Goal: Task Accomplishment & Management: Use online tool/utility

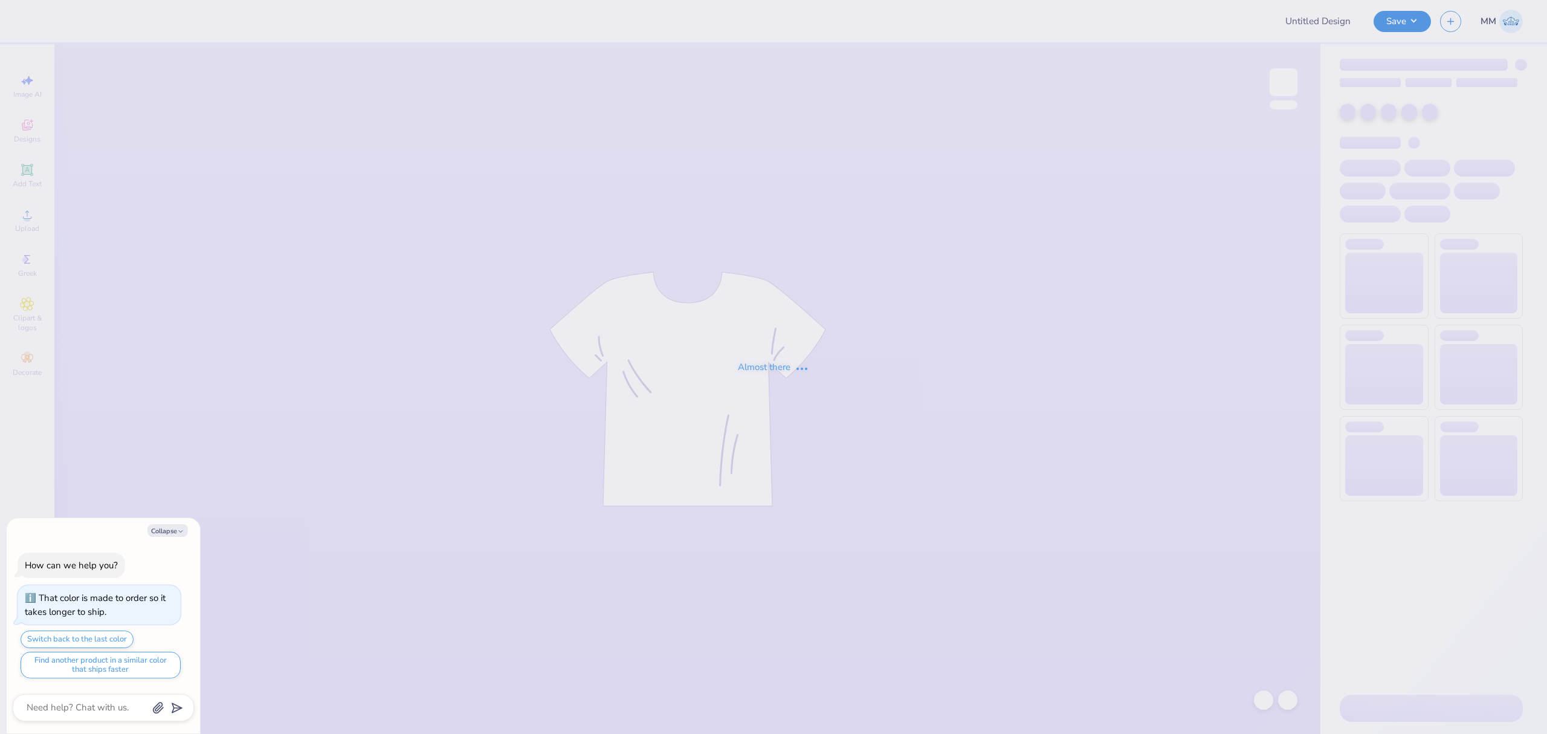
type input "Dance Company merch"
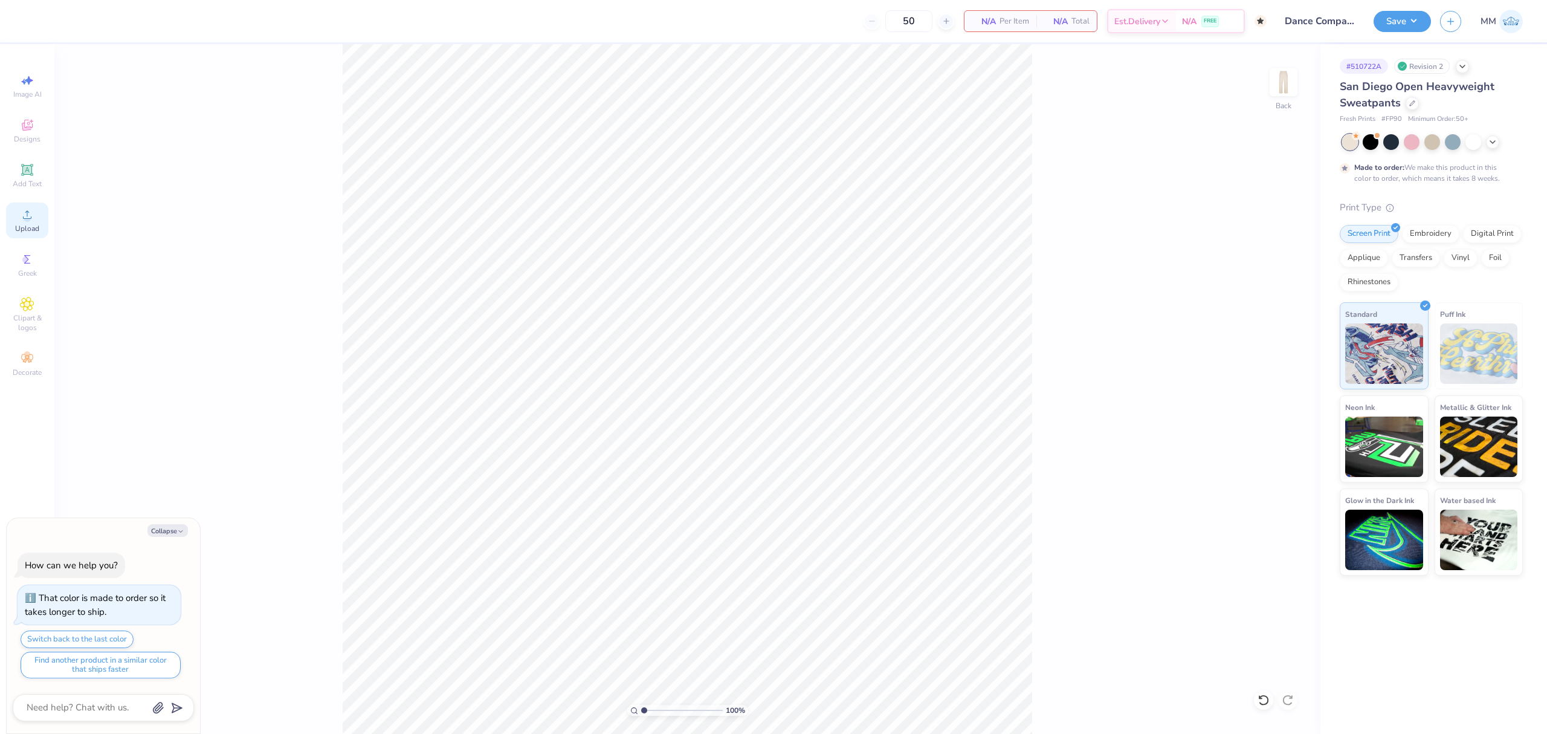
click at [29, 213] on icon at bounding box center [27, 214] width 8 height 8
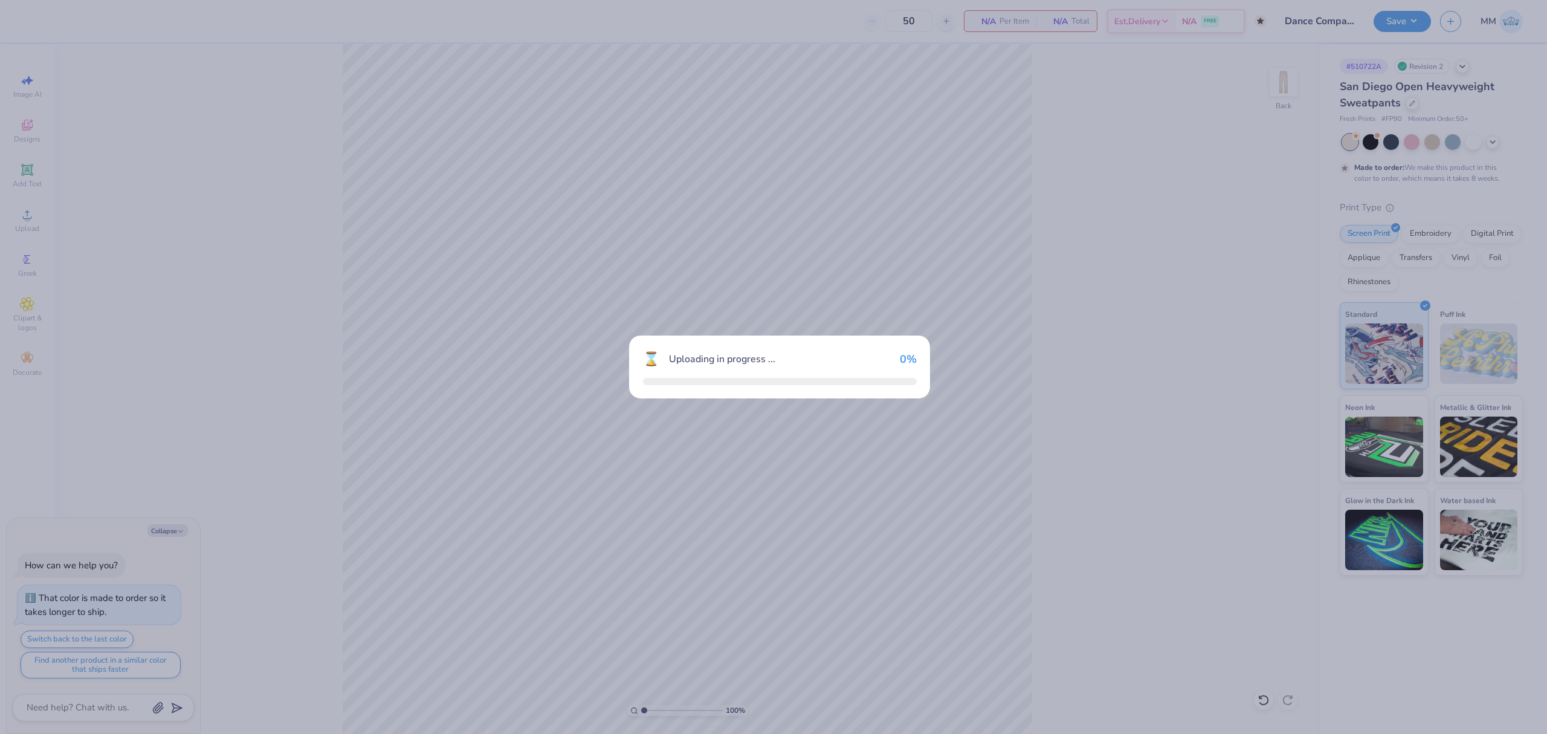
type textarea "x"
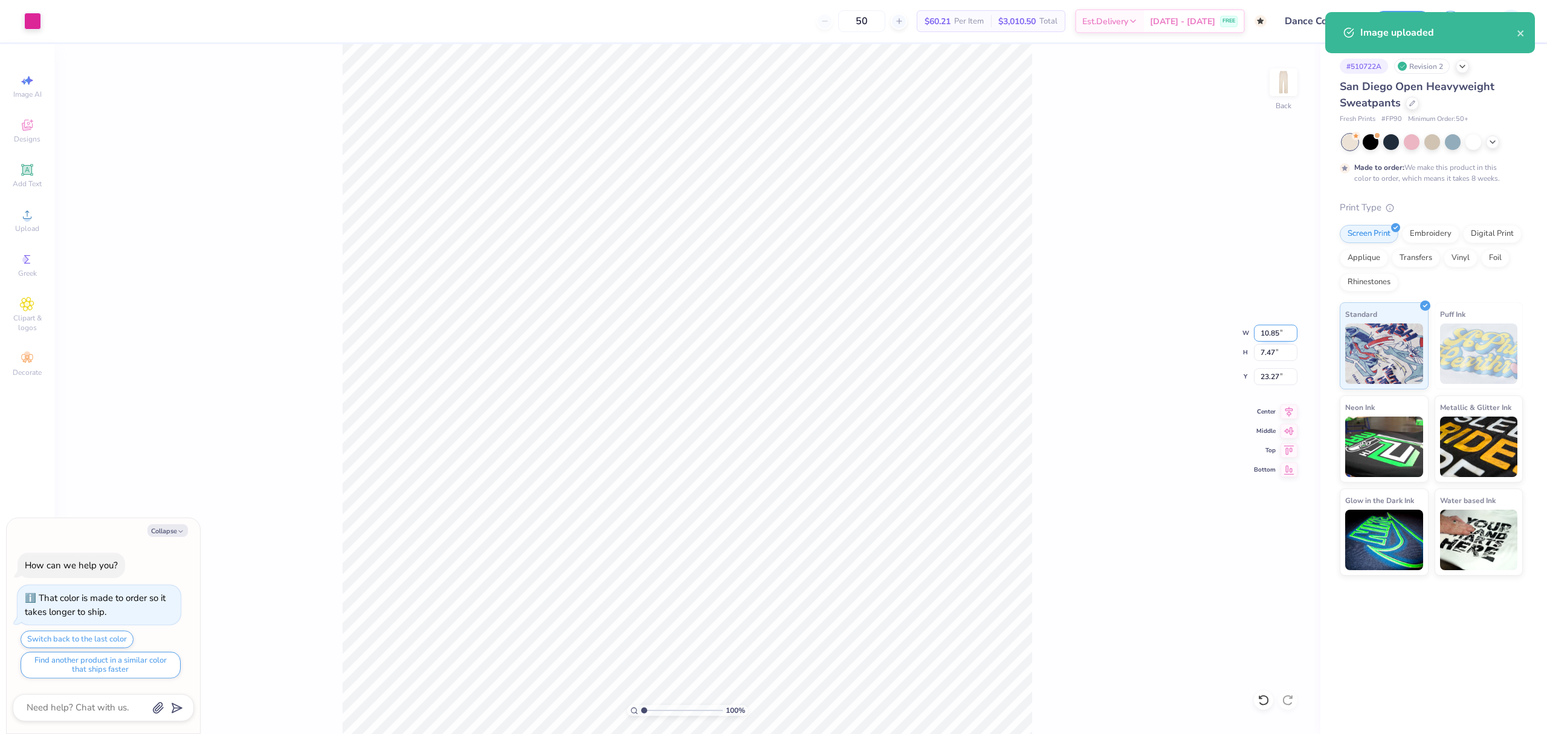
click at [1273, 327] on input "10.85" at bounding box center [1276, 333] width 44 height 17
type input "5"
type textarea "x"
type input "5.00"
type input "3.44"
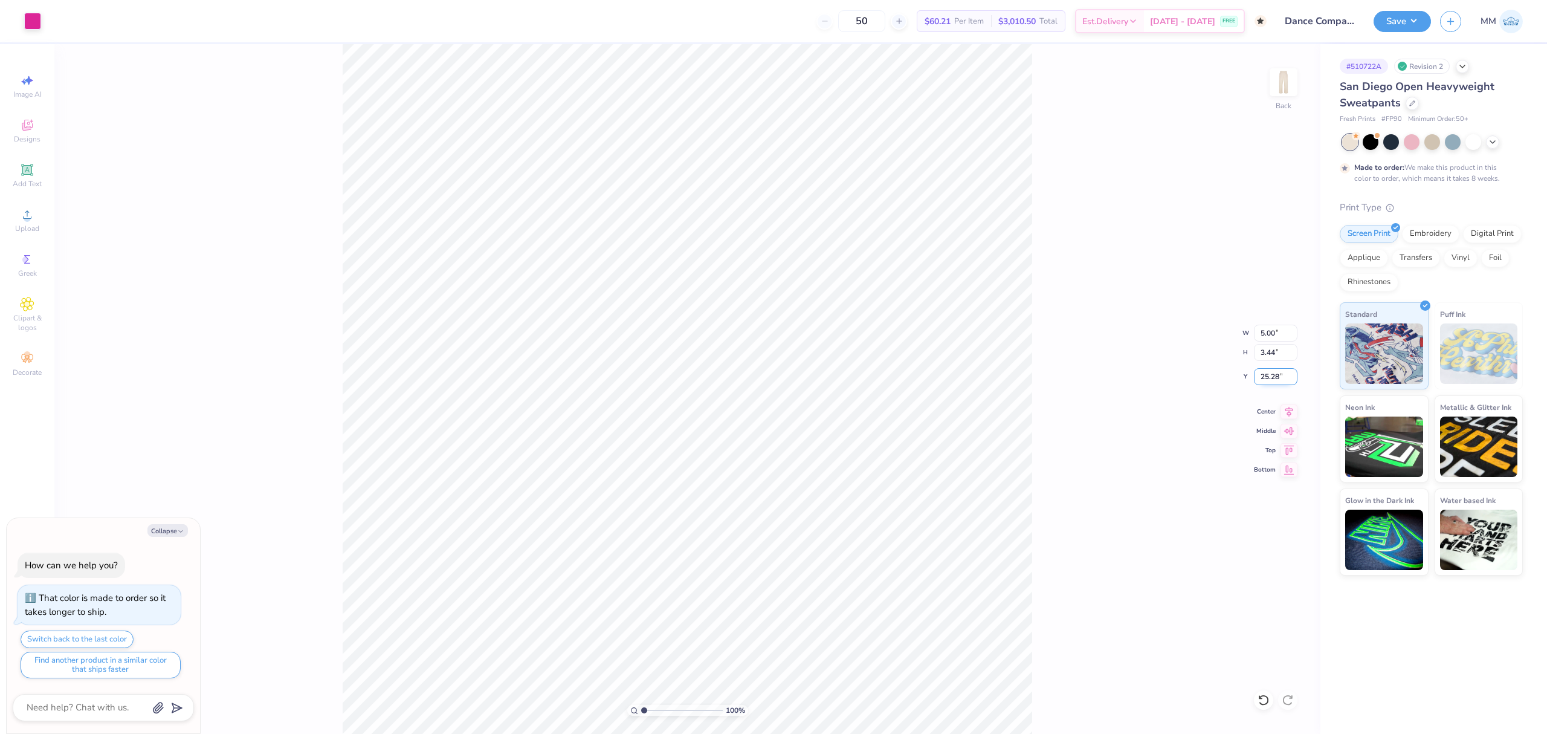
click at [1264, 375] on input "25.28" at bounding box center [1276, 376] width 44 height 17
type input "4"
type textarea "x"
type input "4.00"
type textarea "x"
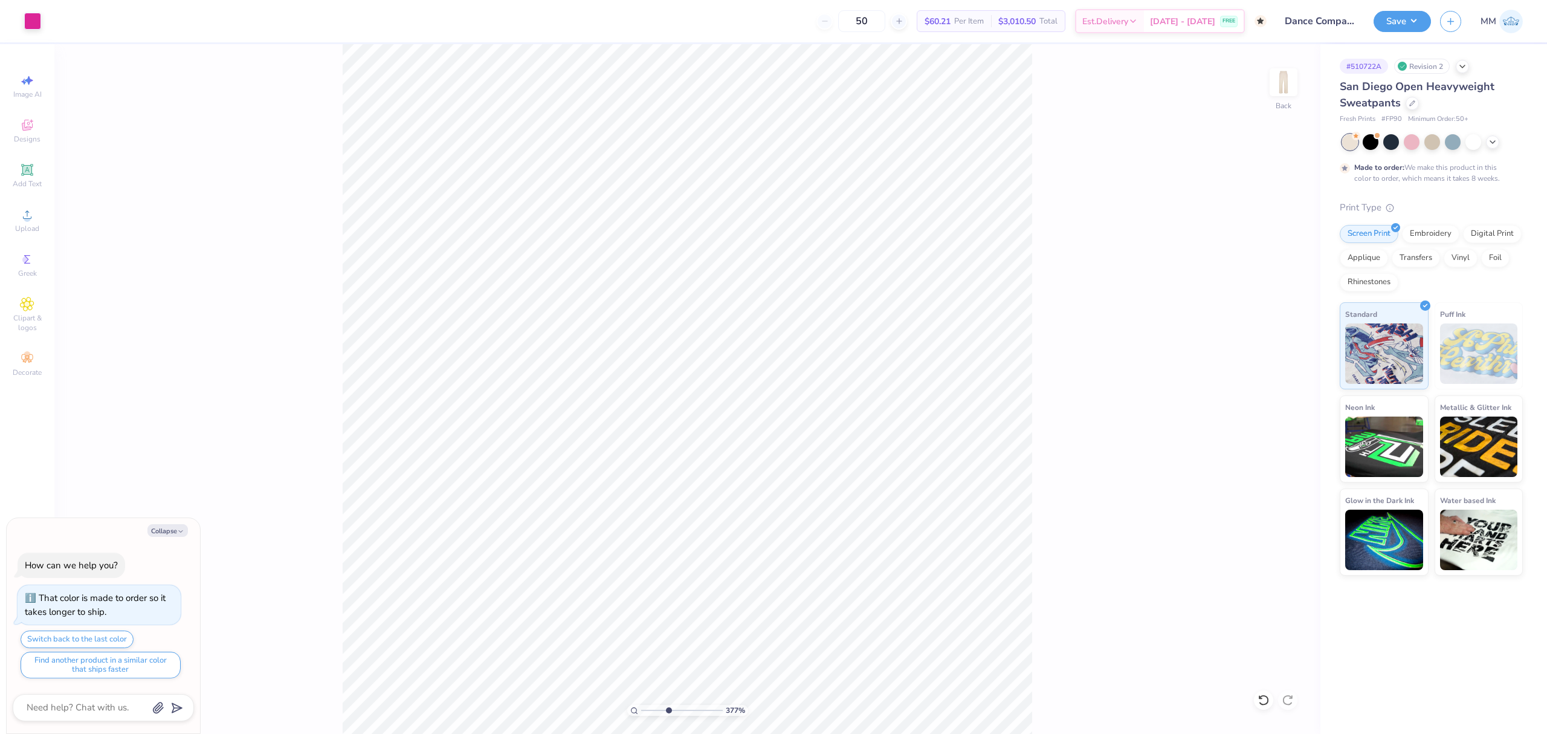
drag, startPoint x: 653, startPoint y: 714, endPoint x: 670, endPoint y: 710, distance: 18.0
click at [668, 712] on input "range" at bounding box center [682, 710] width 82 height 11
drag, startPoint x: 670, startPoint y: 709, endPoint x: 661, endPoint y: 708, distance: 9.7
type input "3.07"
click at [661, 708] on input "range" at bounding box center [682, 710] width 82 height 11
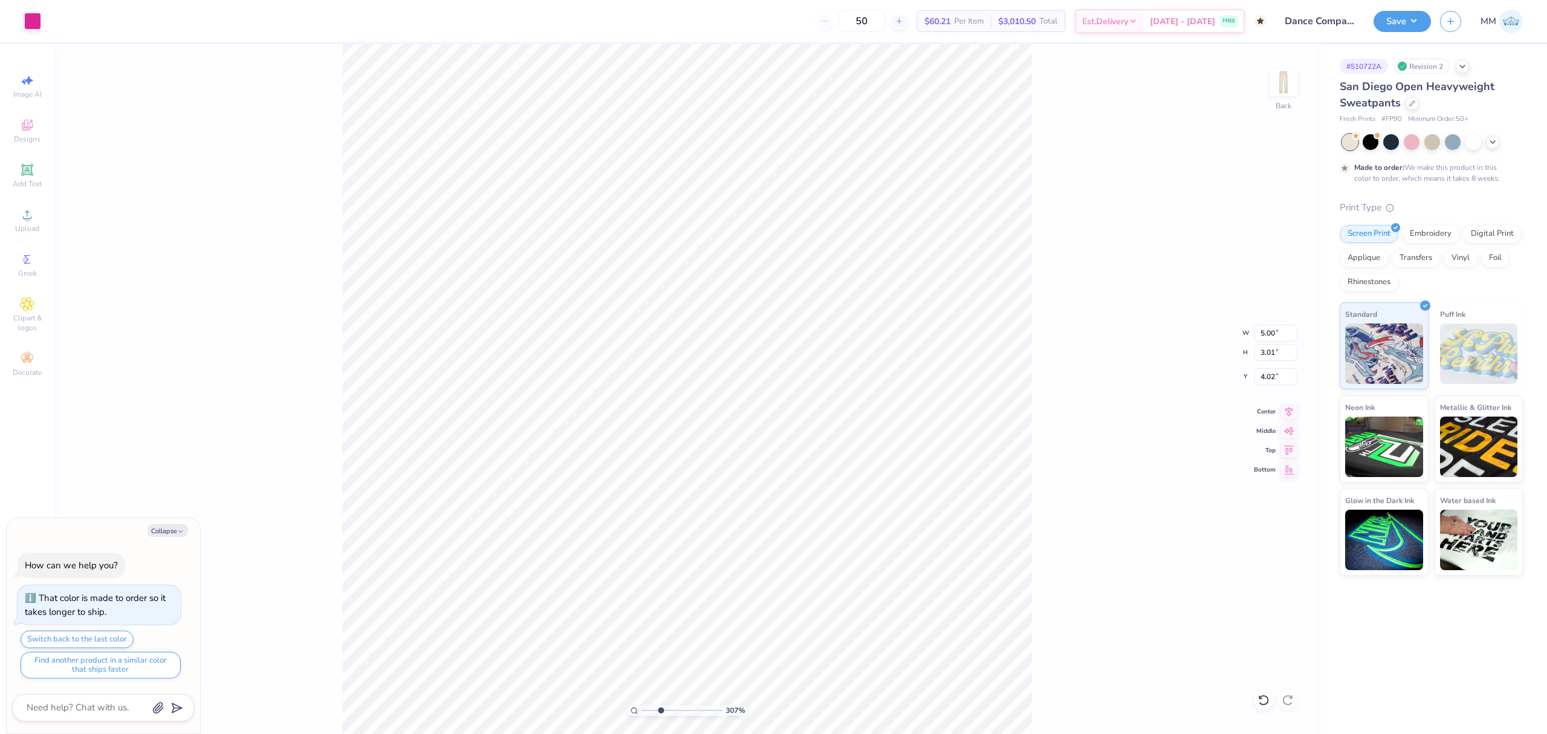
type textarea "x"
type input "1"
click at [861, 482] on li "Group" at bounding box center [879, 486] width 95 height 24
type textarea "x"
type input "1"
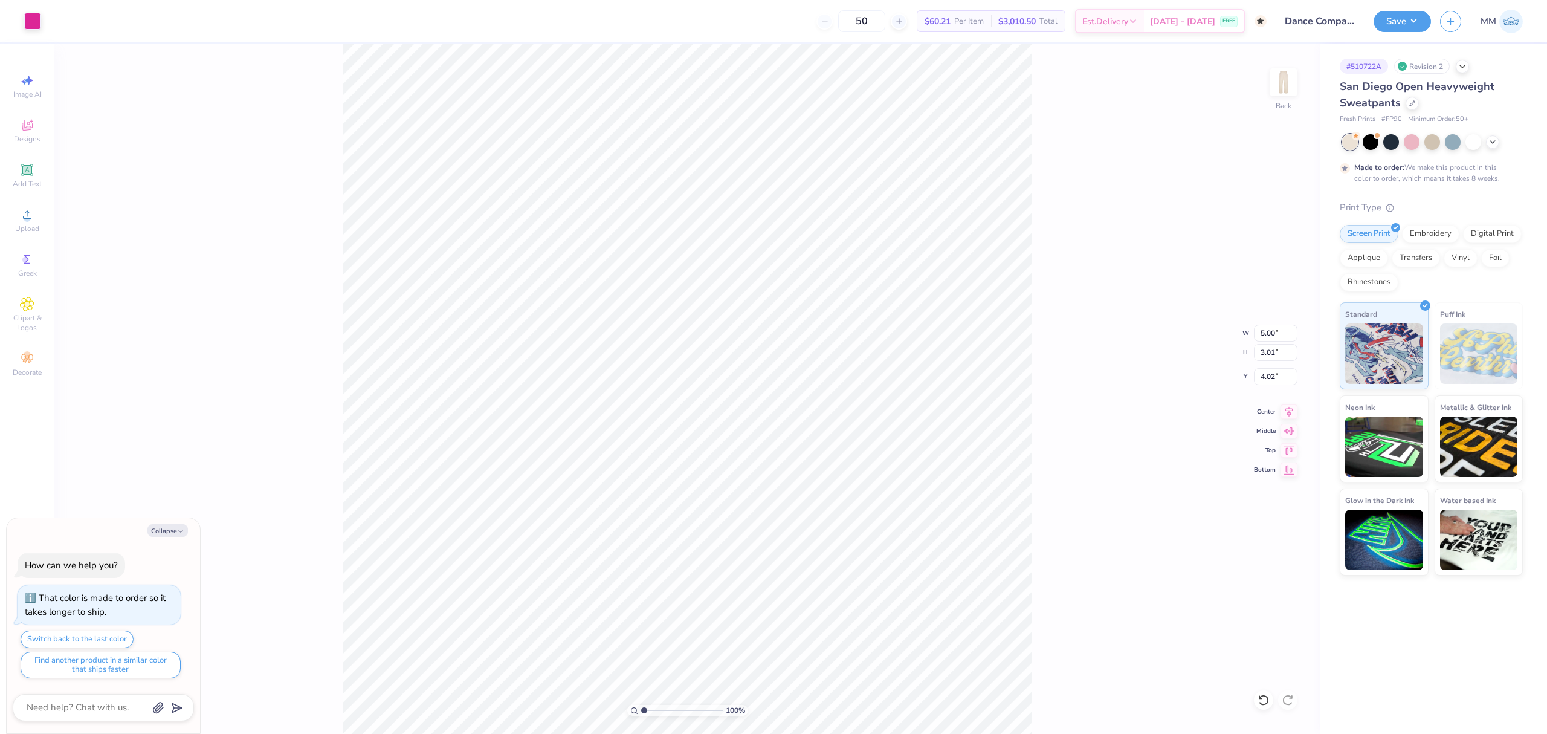
drag, startPoint x: 647, startPoint y: 708, endPoint x: 634, endPoint y: 707, distance: 12.8
click at [641, 707] on input "range" at bounding box center [682, 710] width 82 height 11
type textarea "x"
click at [1287, 407] on icon at bounding box center [1289, 410] width 17 height 15
click at [1272, 325] on input "5.00" at bounding box center [1276, 333] width 44 height 17
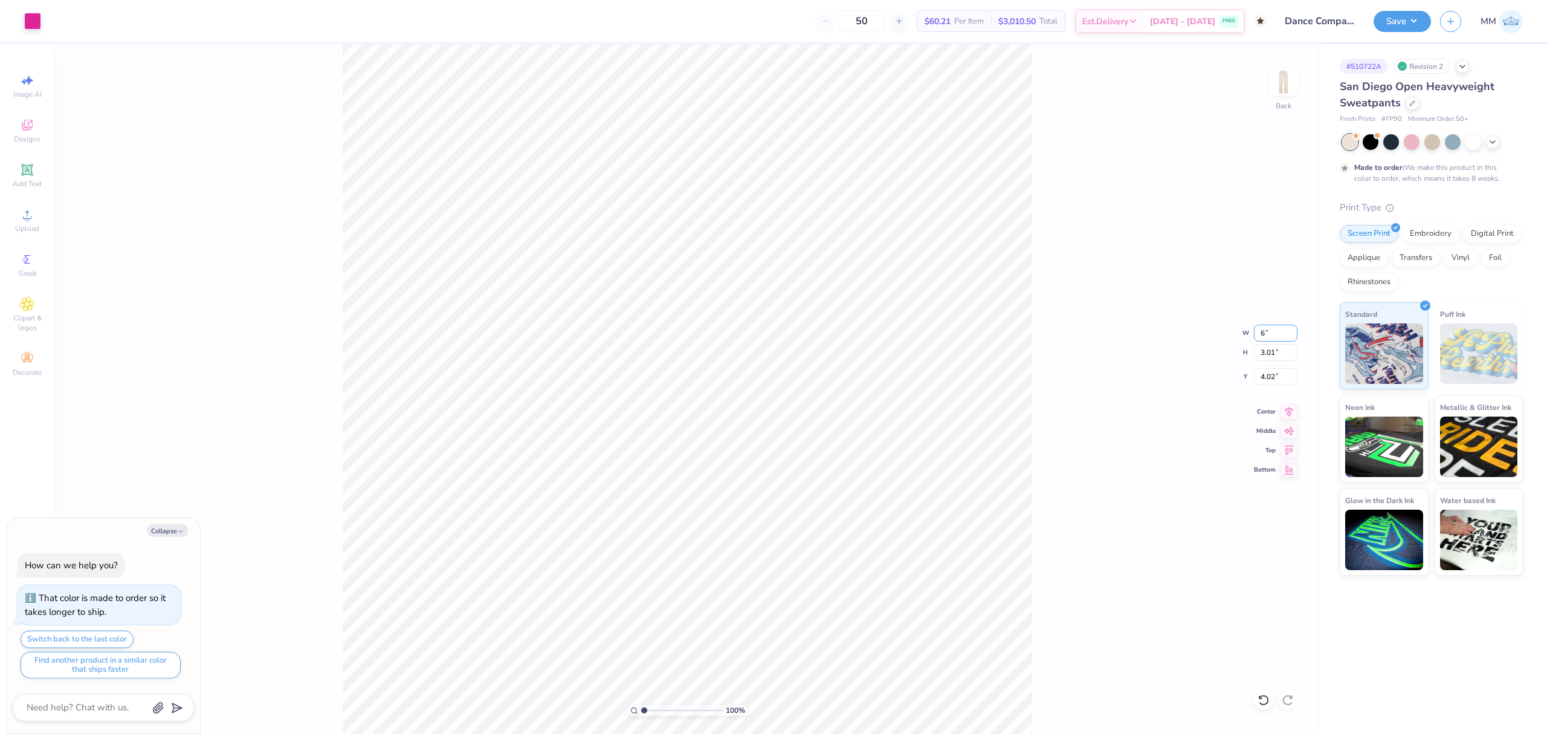
type input "6"
type textarea "x"
type input "6.00"
type input "3.61"
click at [1272, 383] on input "3.72" at bounding box center [1276, 376] width 44 height 17
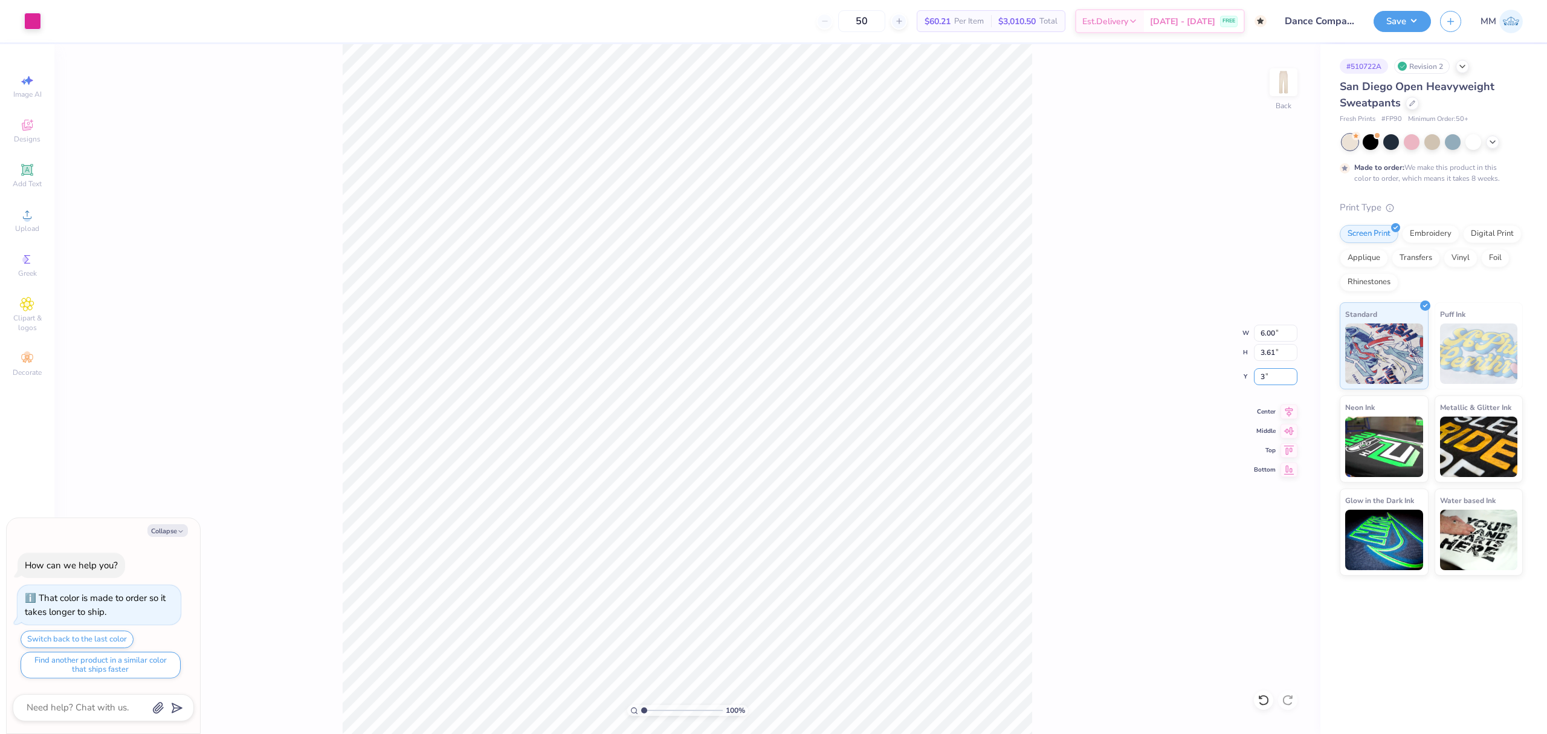
type input "3"
type textarea "x"
click at [1270, 373] on input "3.00" at bounding box center [1276, 376] width 44 height 17
type input "5"
type input "4"
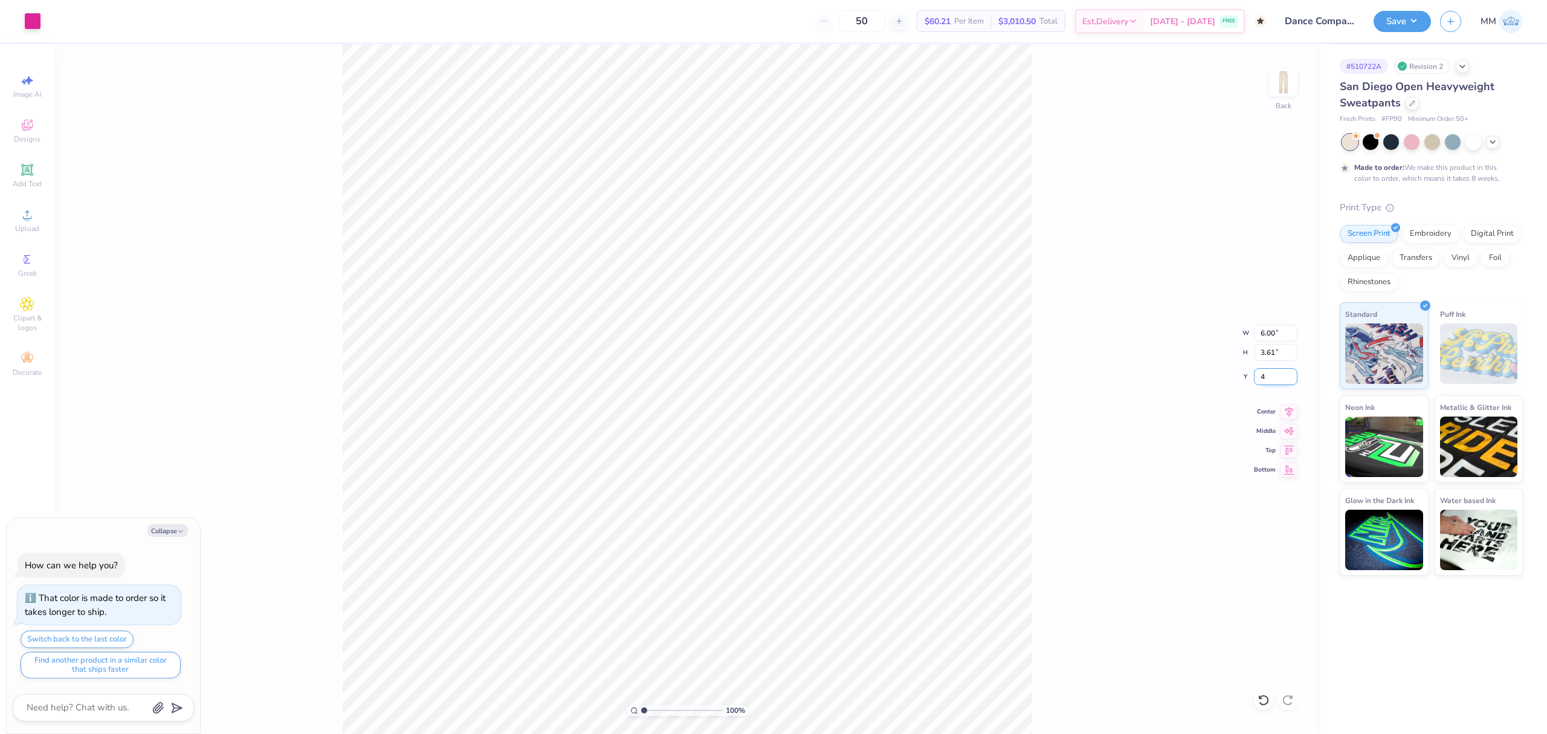
type textarea "x"
type input "4.00"
click at [1289, 413] on icon at bounding box center [1290, 410] width 8 height 10
drag, startPoint x: 1281, startPoint y: 409, endPoint x: 1163, endPoint y: 346, distance: 134.4
click at [1281, 409] on icon at bounding box center [1289, 411] width 17 height 15
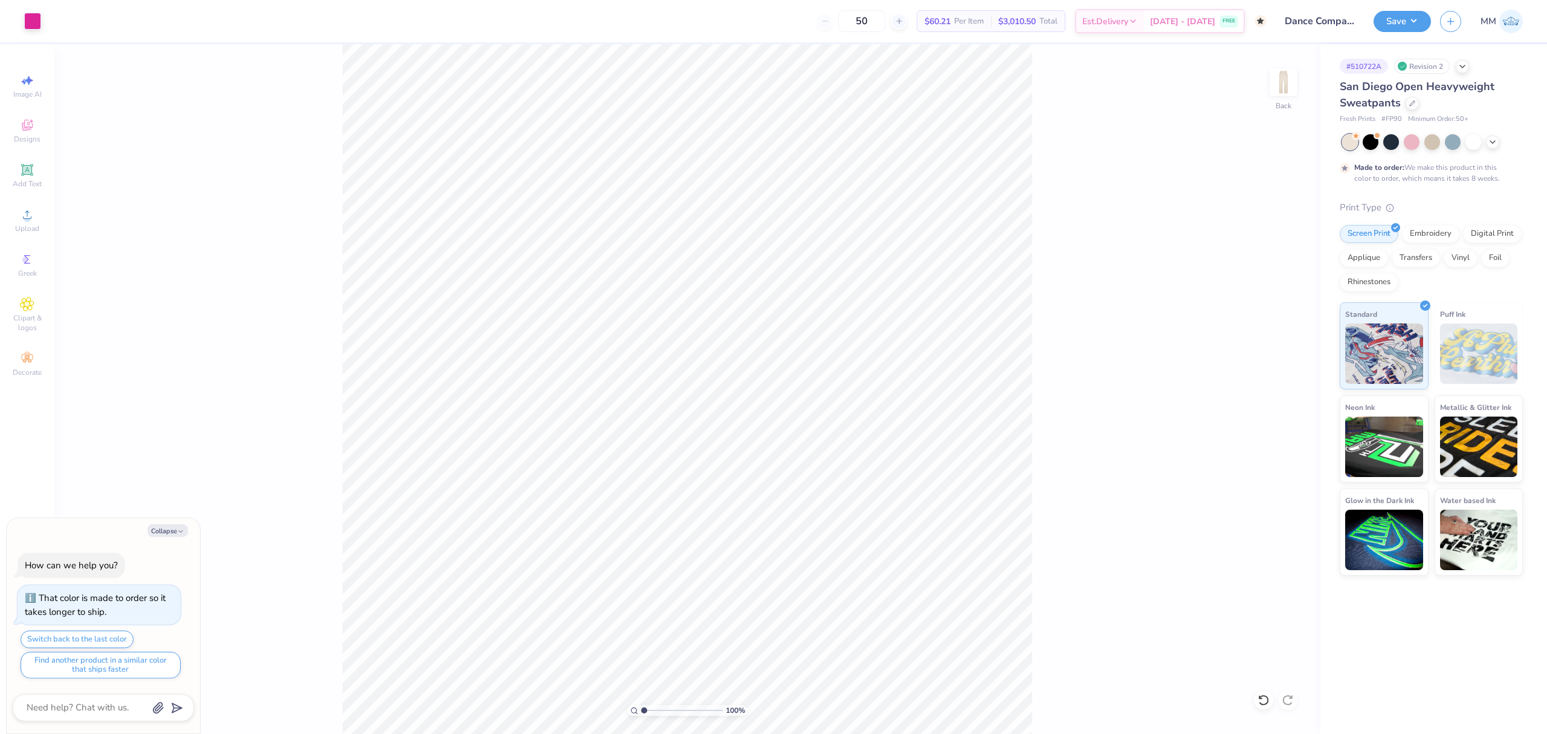
type textarea "x"
click at [1267, 334] on input "6.00" at bounding box center [1276, 333] width 44 height 17
type input "5"
type textarea "x"
type input "5.00"
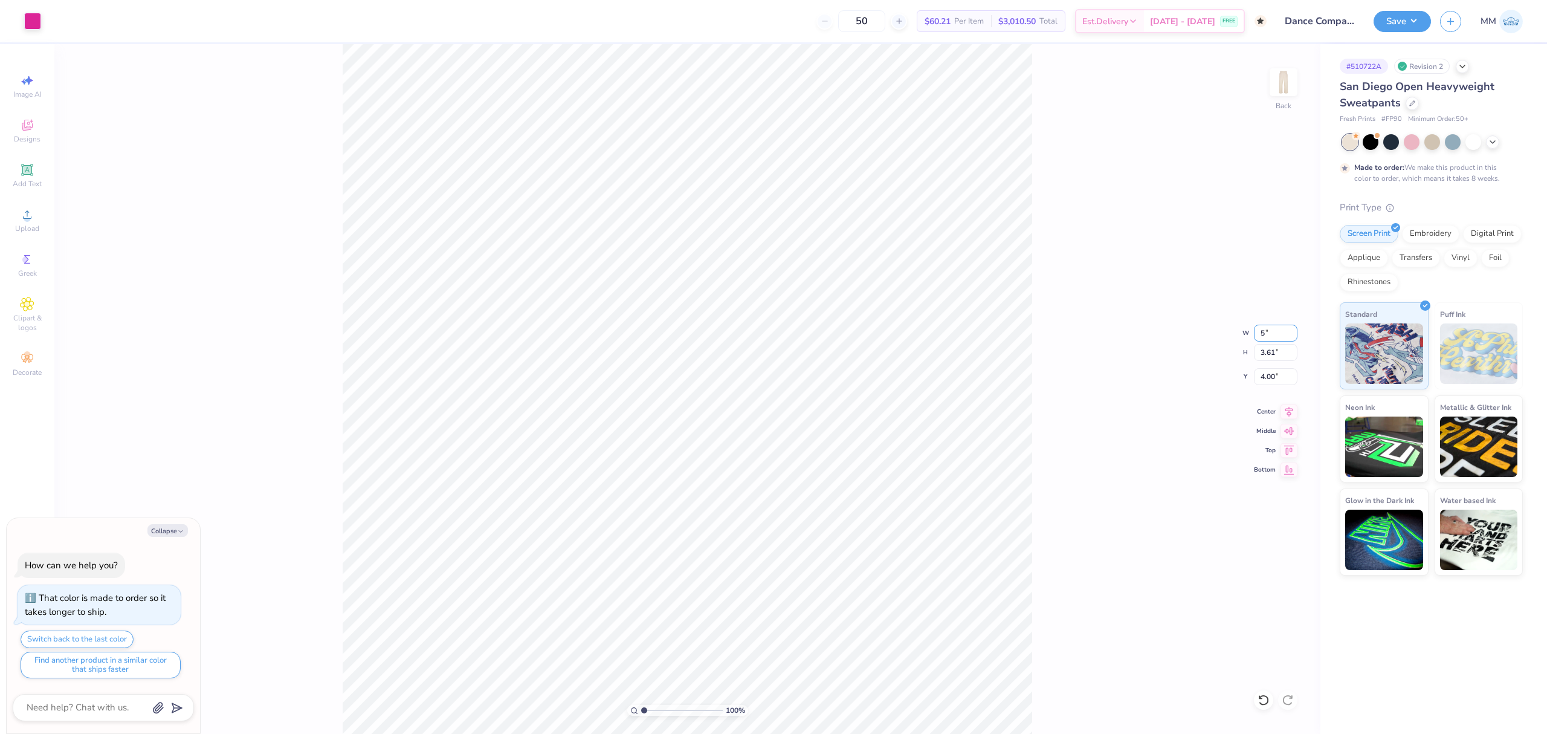
type input "3.01"
click at [1287, 410] on icon at bounding box center [1289, 410] width 17 height 15
click at [1277, 383] on input "4.30" at bounding box center [1276, 376] width 44 height 17
type input "4"
type textarea "x"
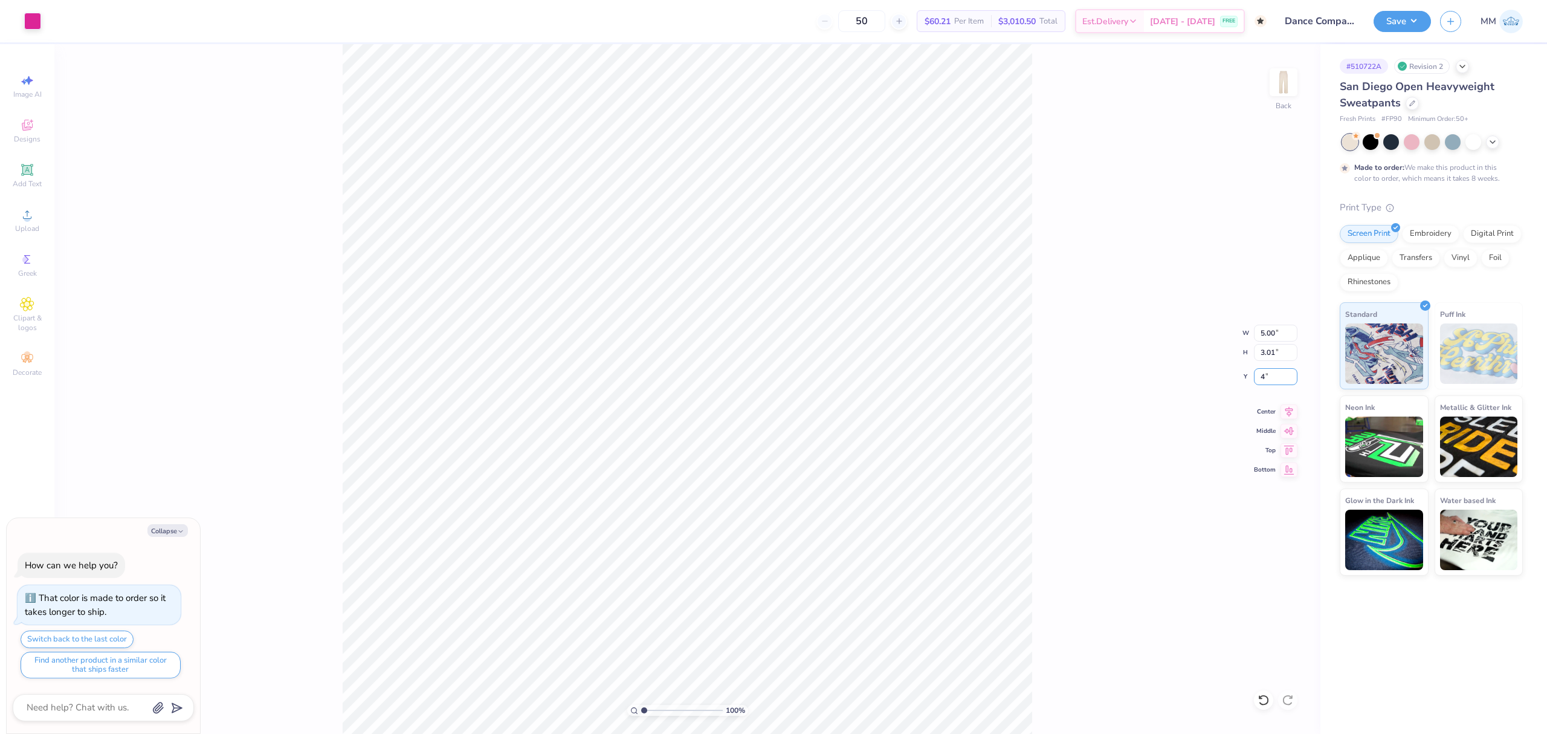
type input "4.00"
drag, startPoint x: 1294, startPoint y: 410, endPoint x: 1190, endPoint y: 395, distance: 105.7
click at [1293, 410] on icon at bounding box center [1289, 411] width 17 height 15
click at [1100, 381] on div "100 % Back W 5.00 5.00 " H 3.01 3.01 " Y 4.00 4.00 " Center Middle Top Bottom" at bounding box center [687, 389] width 1266 height 690
click at [1400, 27] on button "Save" at bounding box center [1402, 19] width 57 height 21
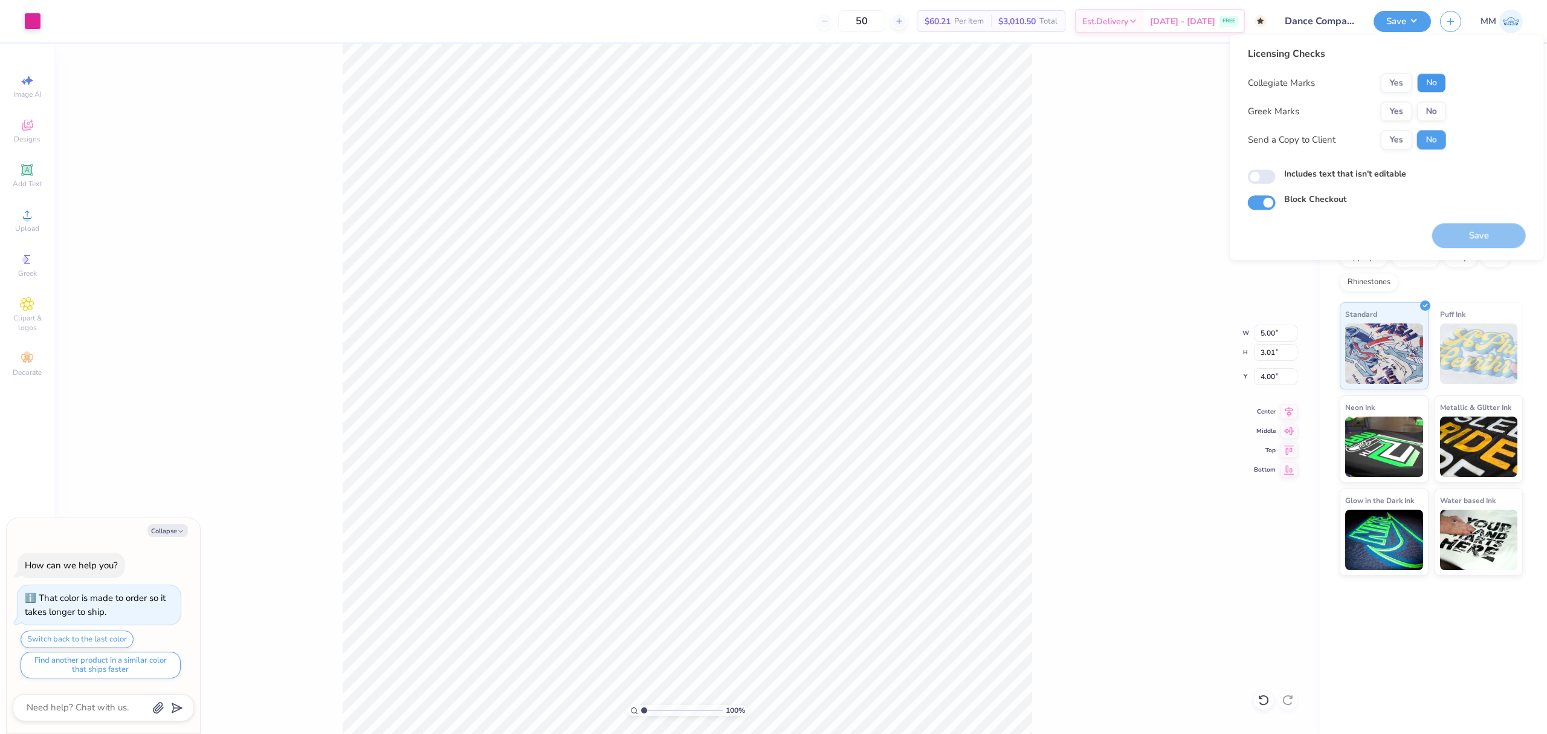
click at [1425, 79] on button "No" at bounding box center [1431, 82] width 29 height 19
click at [1427, 105] on button "No" at bounding box center [1431, 111] width 29 height 19
click at [1454, 232] on button "Save" at bounding box center [1479, 235] width 94 height 25
type textarea "x"
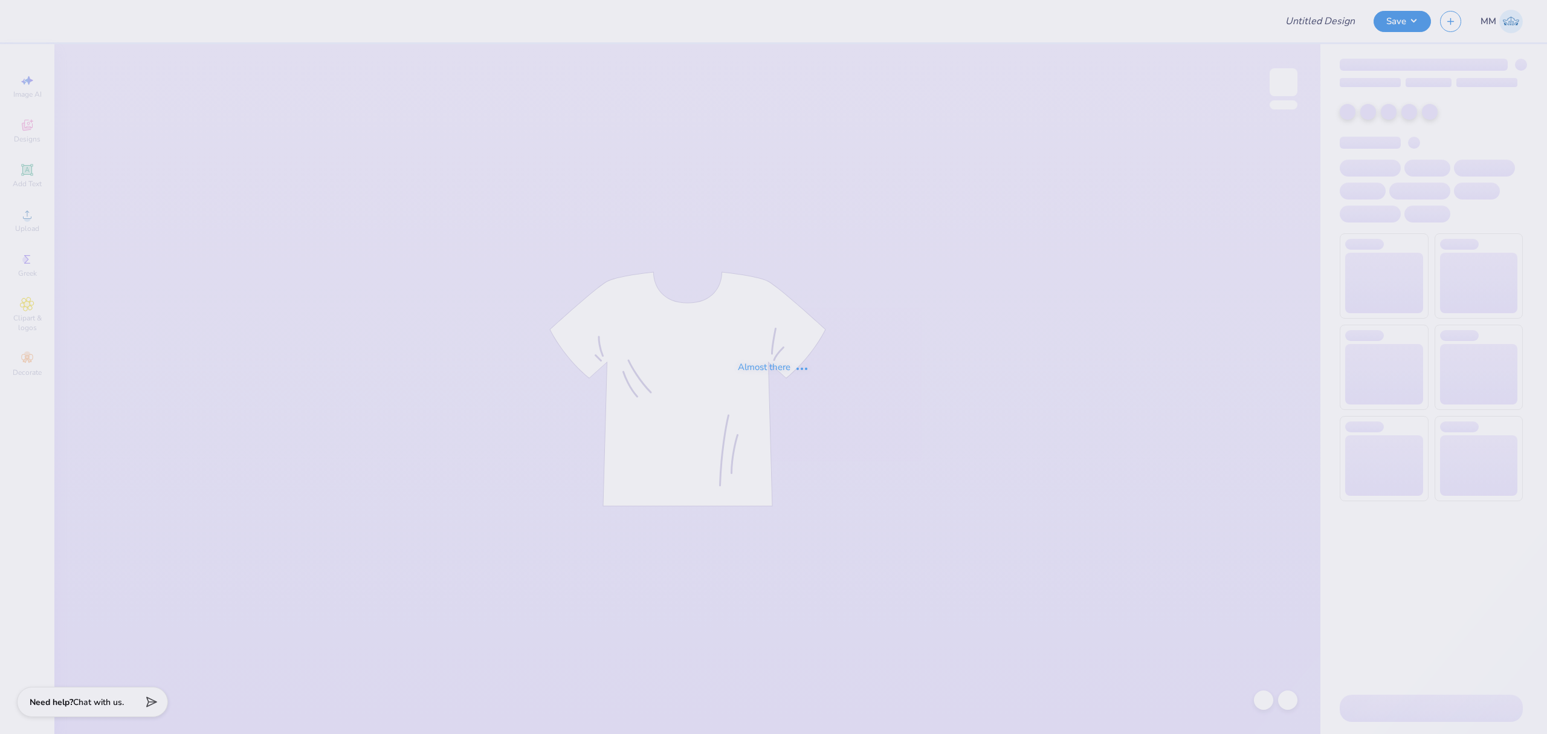
type input "Dance Company merch"
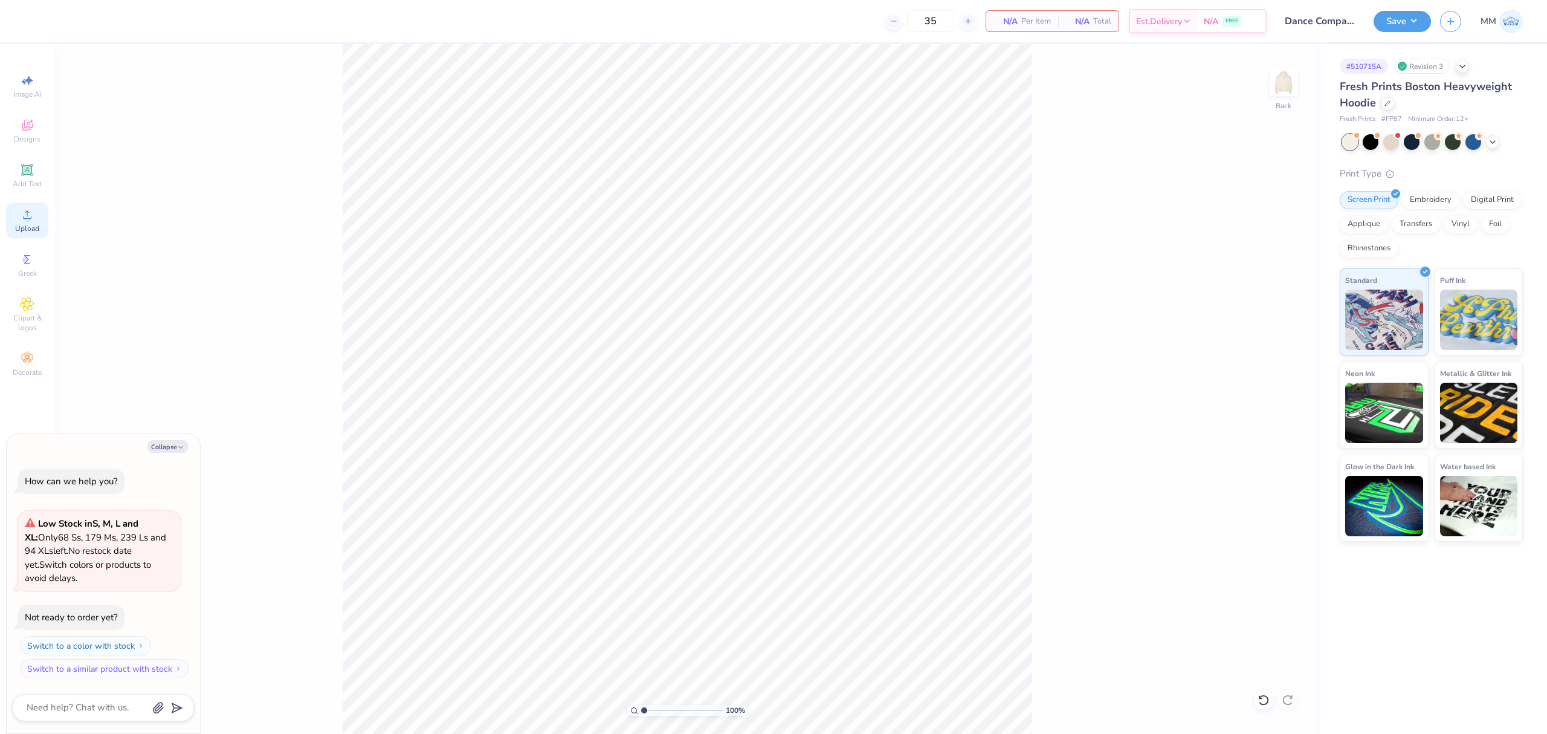
click at [15, 216] on div "Upload" at bounding box center [27, 220] width 42 height 36
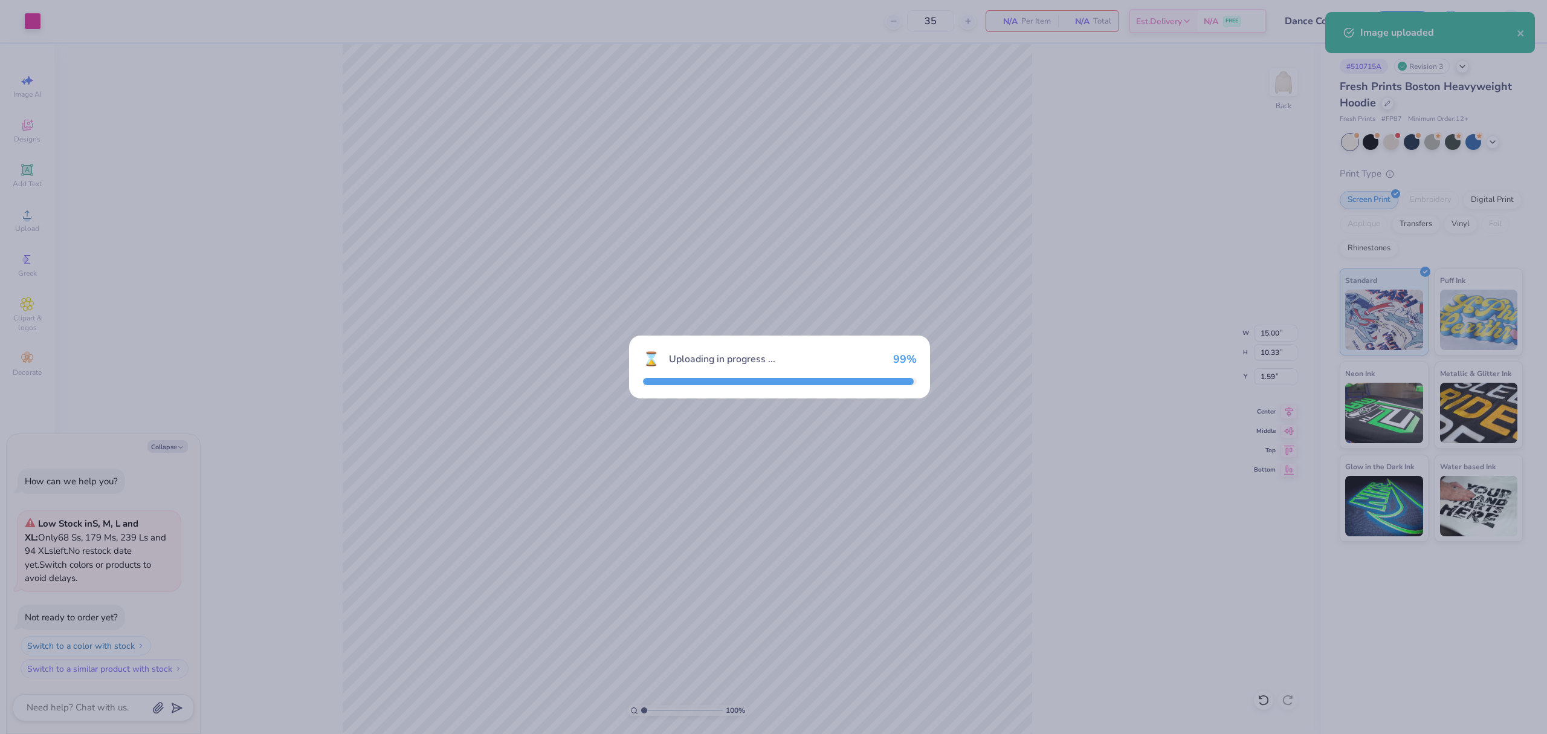
type textarea "x"
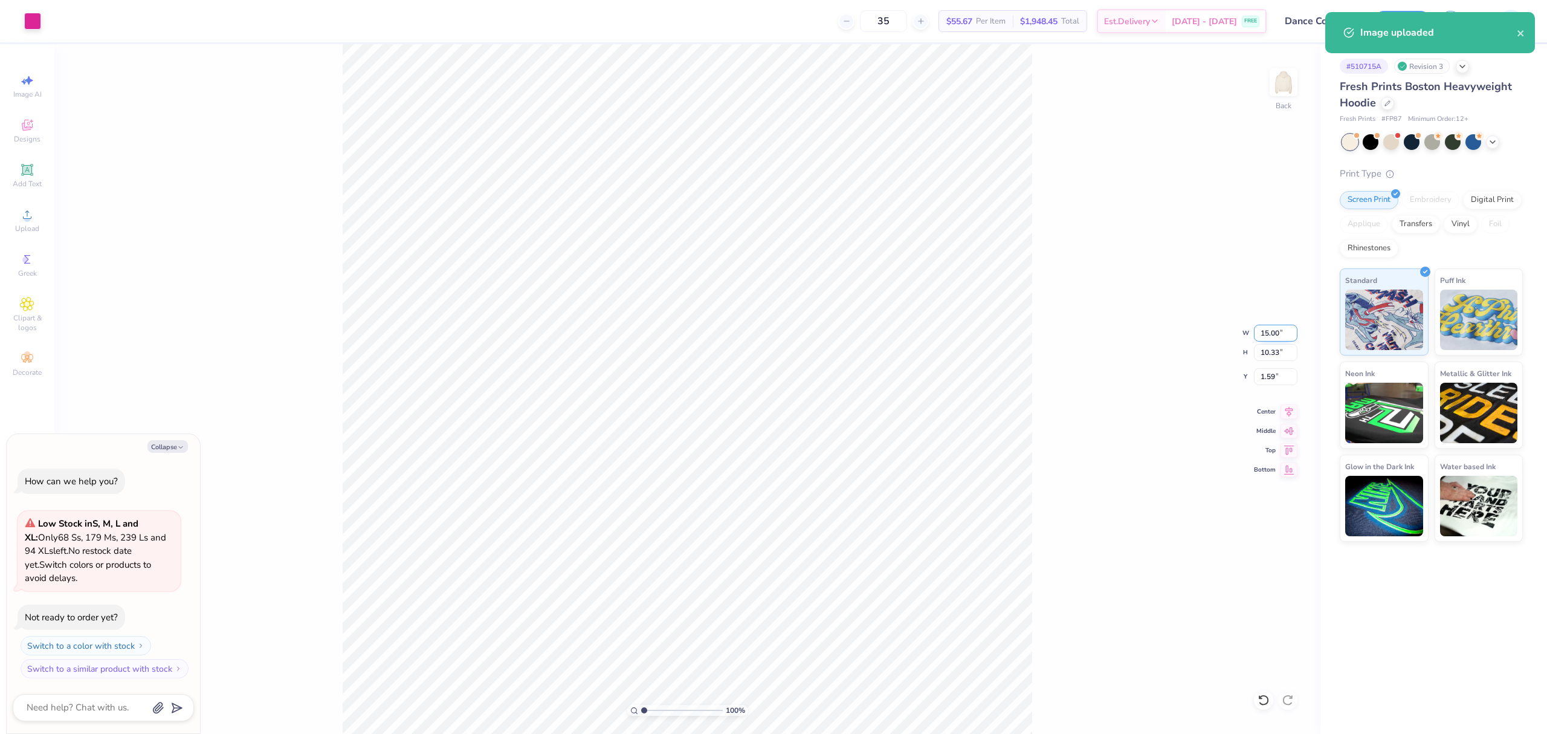
click at [1265, 326] on input "15.00" at bounding box center [1276, 333] width 44 height 17
type input "11"
type textarea "x"
type input "11.00"
type input "7.57"
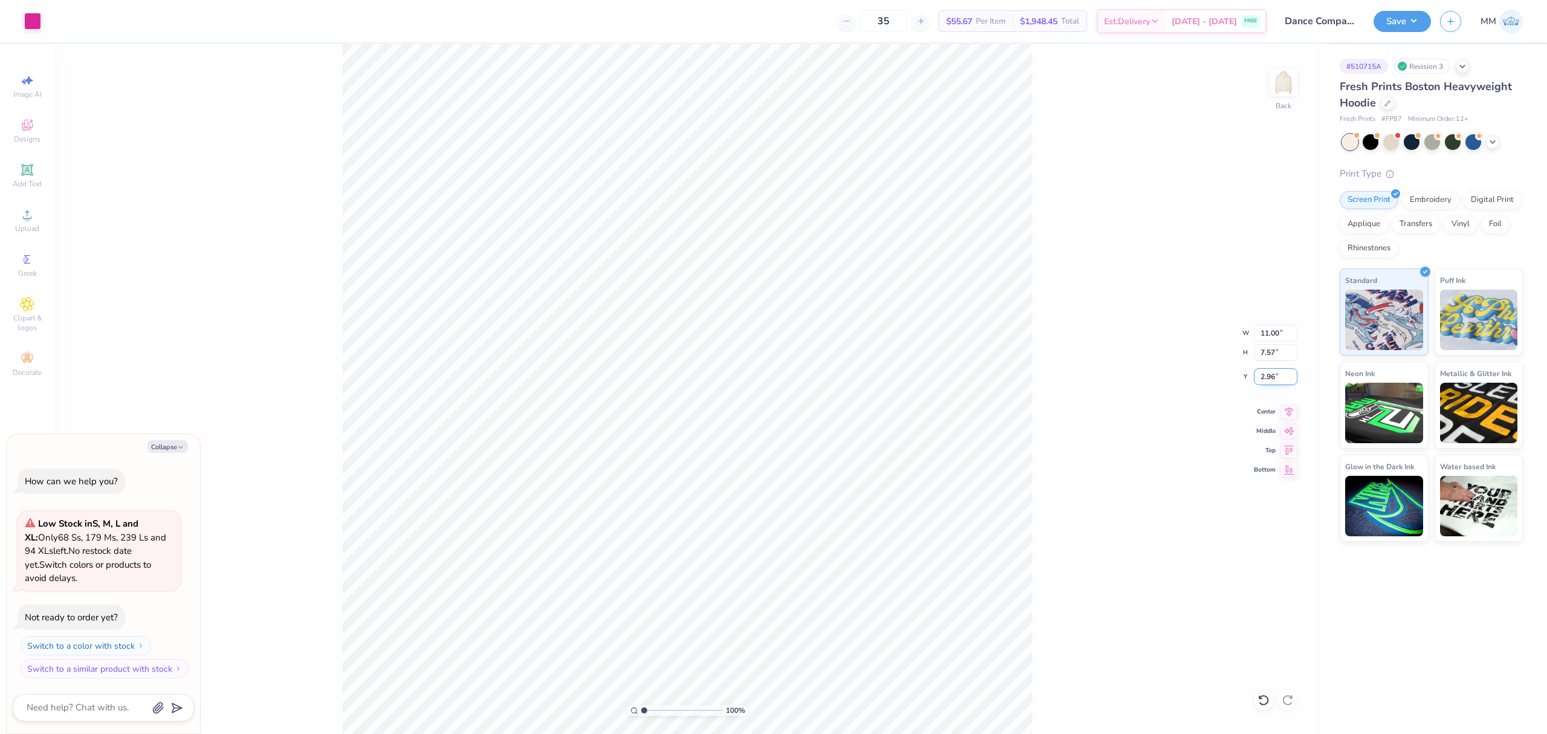
click at [1267, 383] on input "2.96" at bounding box center [1276, 376] width 44 height 17
type input "2"
type textarea "x"
type input "2.00"
click at [1290, 407] on icon at bounding box center [1290, 410] width 8 height 10
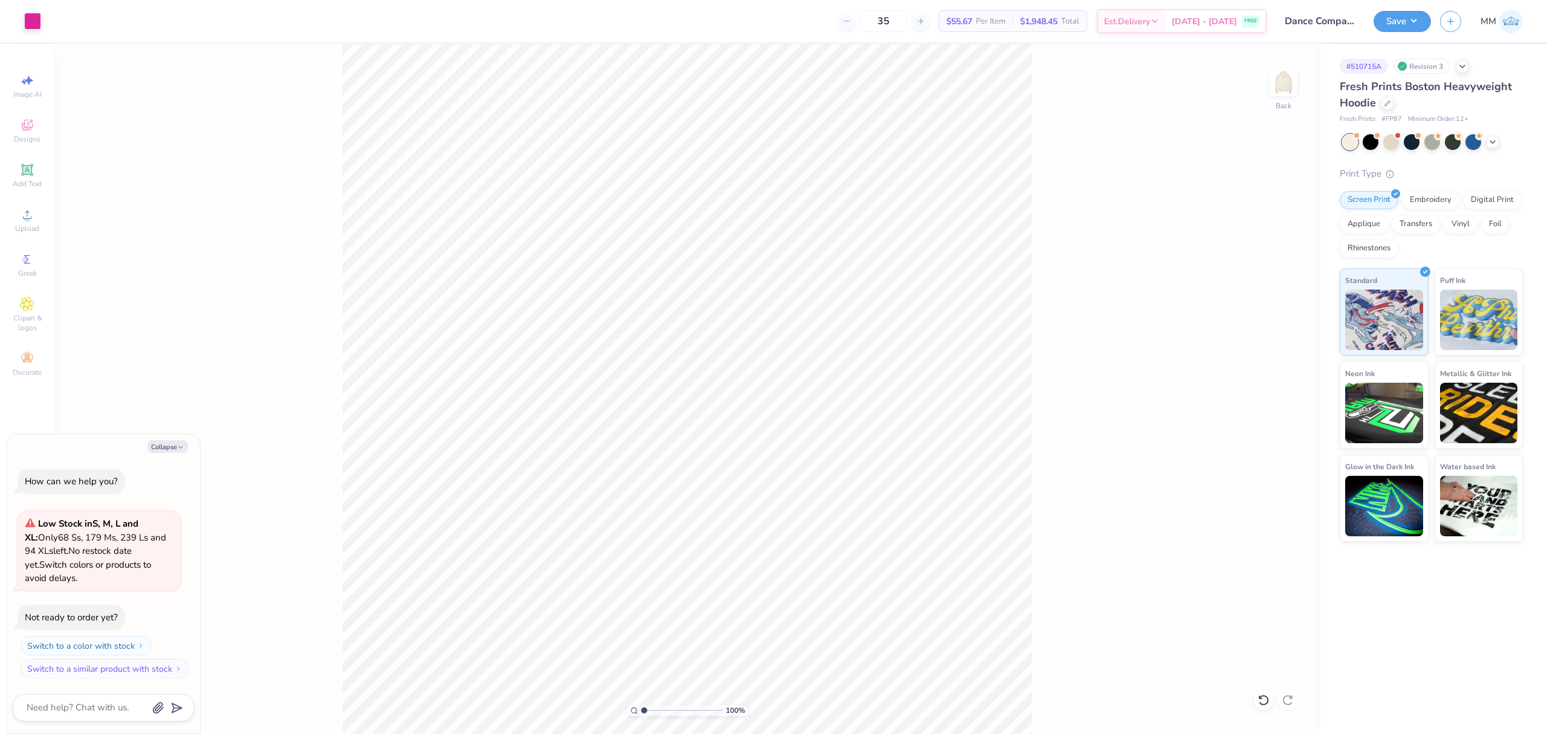
type textarea "x"
click at [1271, 332] on input "11.00" at bounding box center [1276, 333] width 44 height 17
type input "12"
type textarea "x"
type input "12.00"
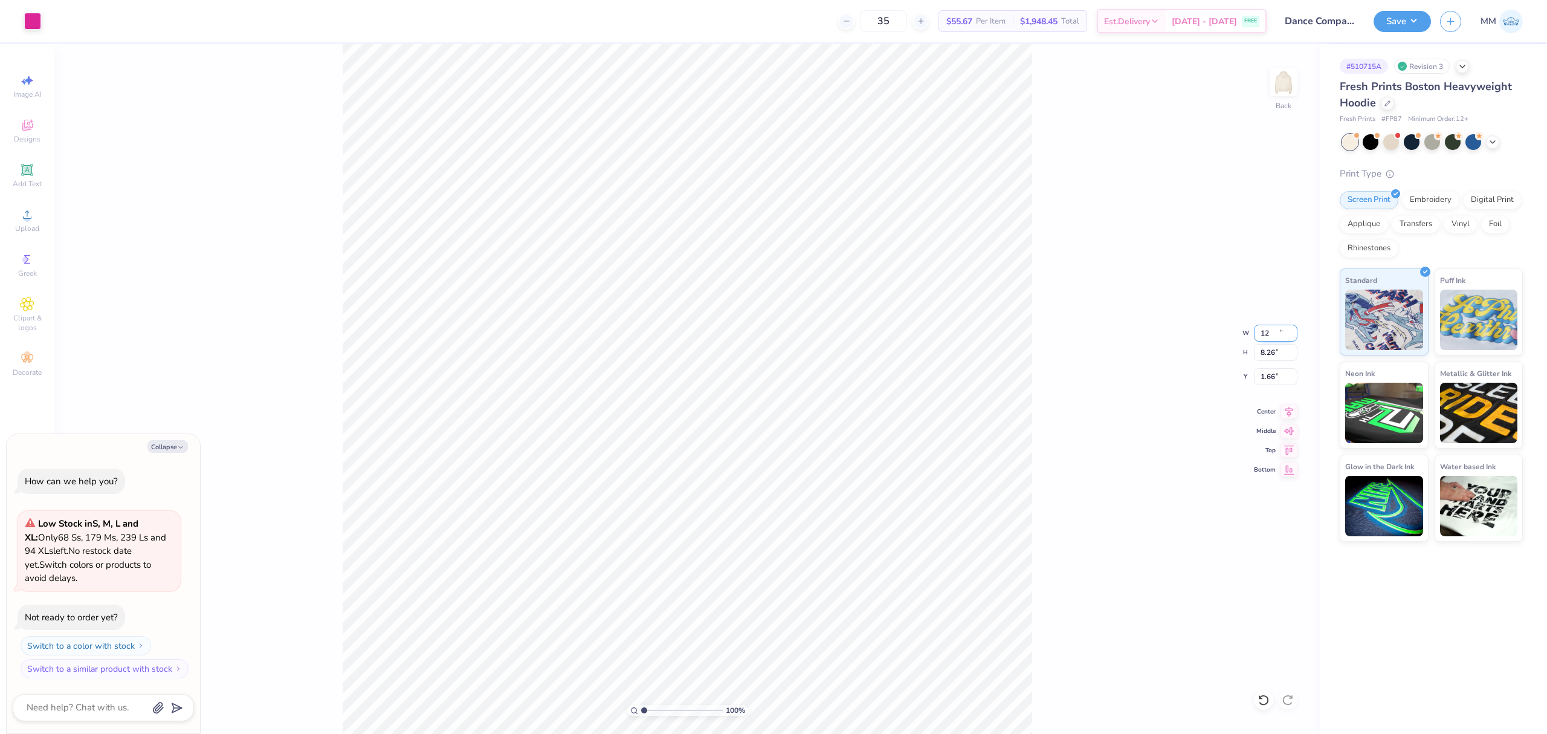
type input "8.26"
click at [1272, 376] on input "1.66" at bounding box center [1276, 376] width 44 height 17
type input "2"
type textarea "x"
type input "2.00"
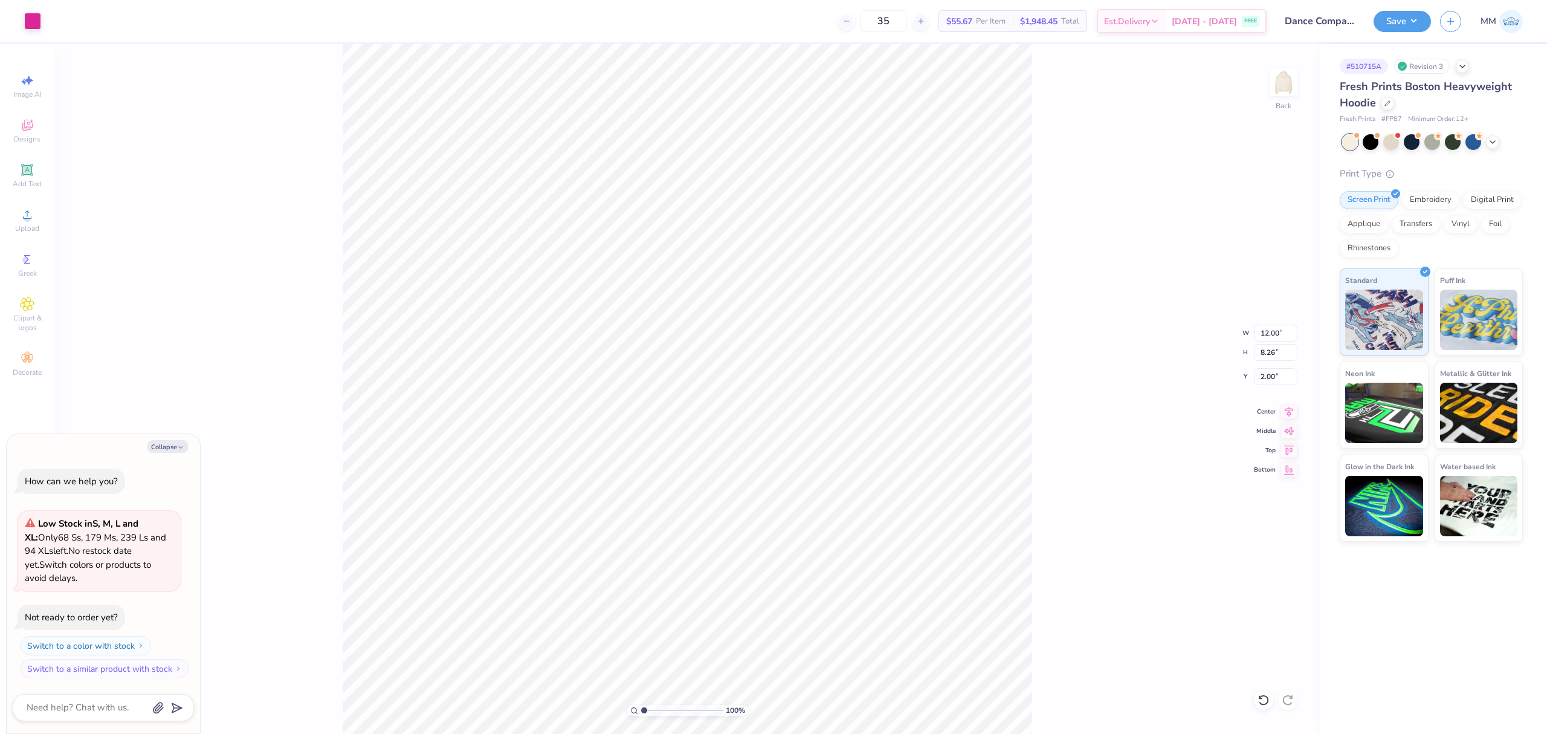
drag, startPoint x: 1287, startPoint y: 409, endPoint x: 1047, endPoint y: 373, distance: 242.0
click at [1284, 409] on icon at bounding box center [1289, 411] width 17 height 15
click at [20, 169] on icon at bounding box center [27, 170] width 15 height 15
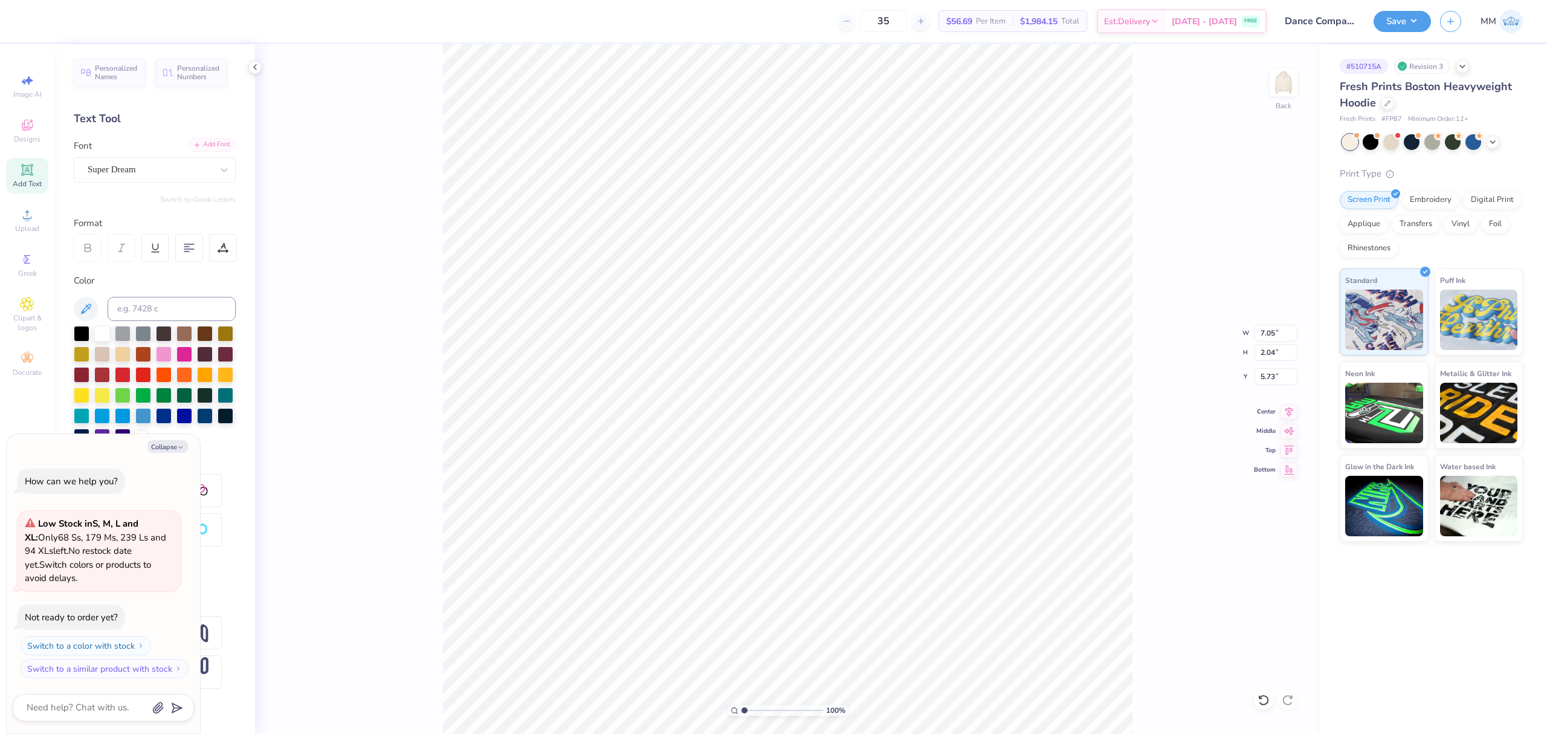
click at [216, 140] on div "Add Font" at bounding box center [212, 145] width 48 height 14
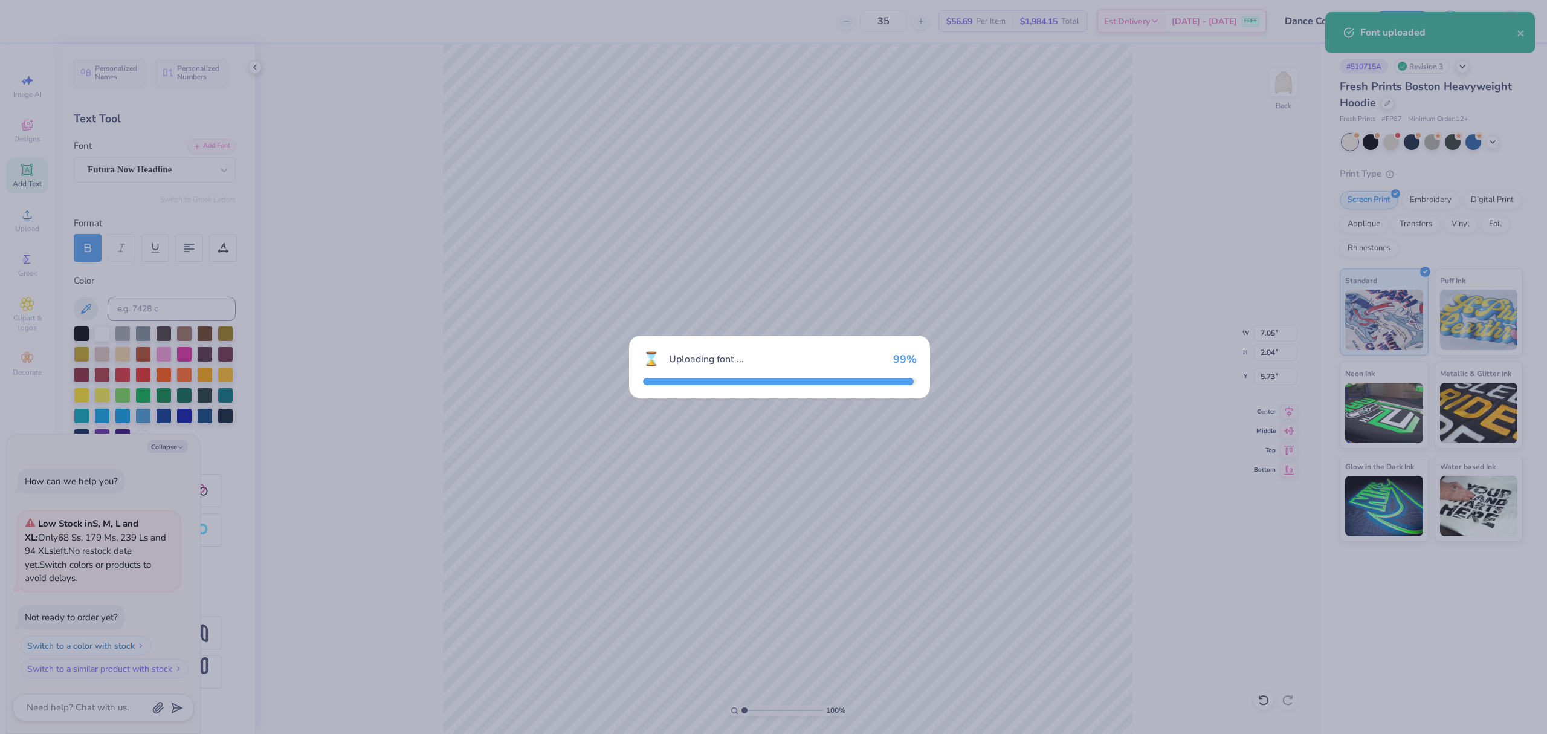
type textarea "x"
type input "6.53"
type input "2.20"
type input "5.65"
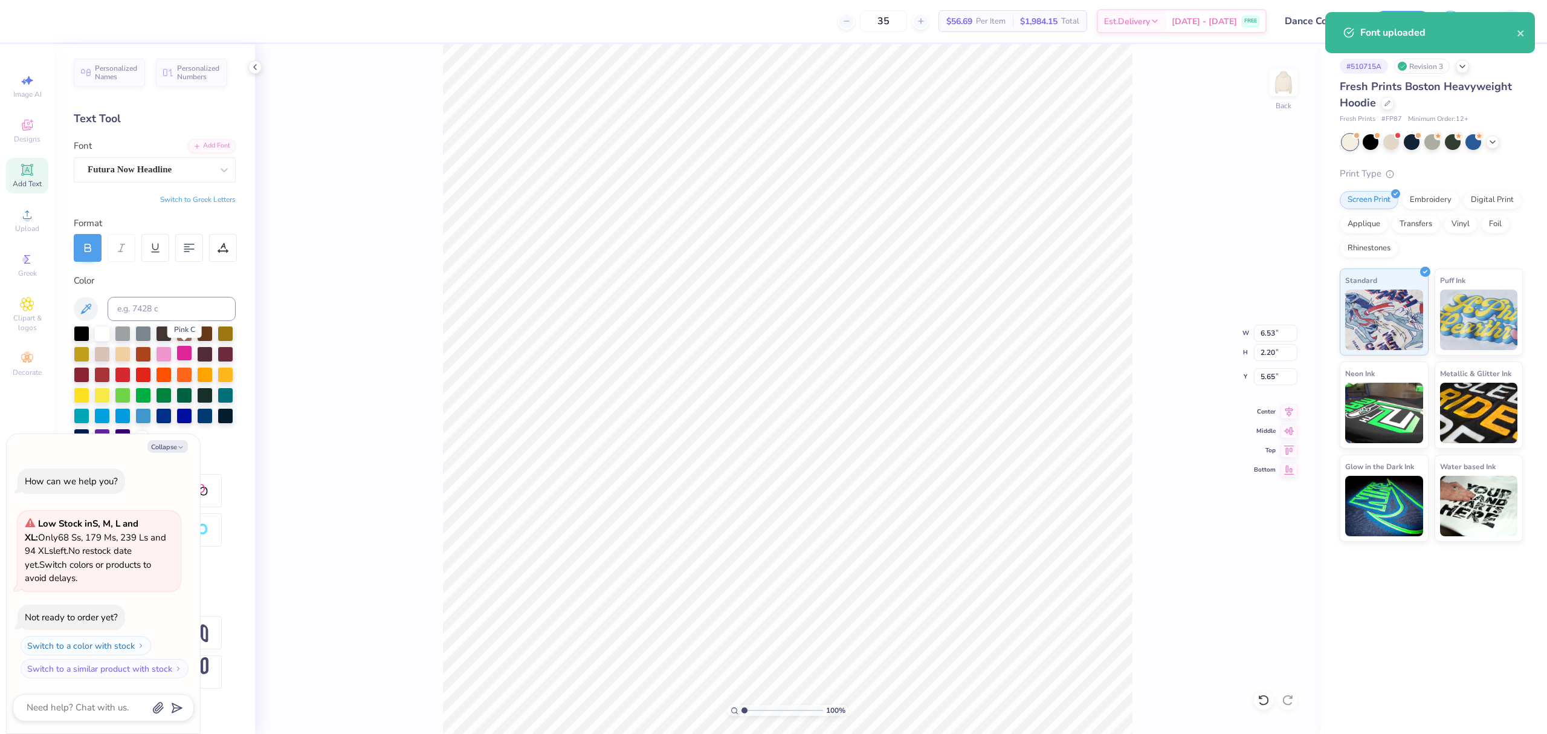
click at [185, 354] on div at bounding box center [184, 353] width 16 height 16
type textarea "x"
type input "8.07"
type textarea "x"
type textarea "AT [US_STATE] TECH®"
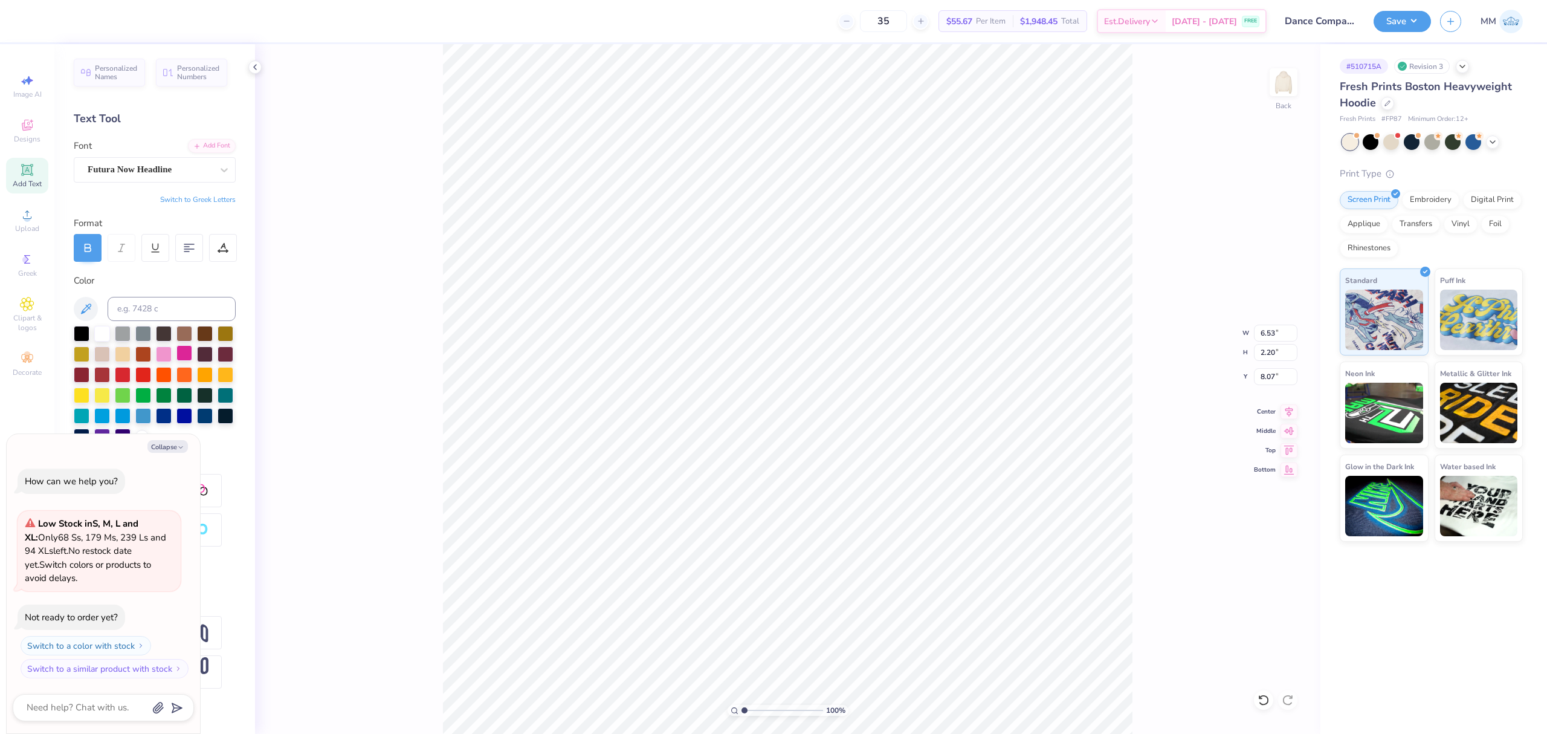
scroll to position [13, 5]
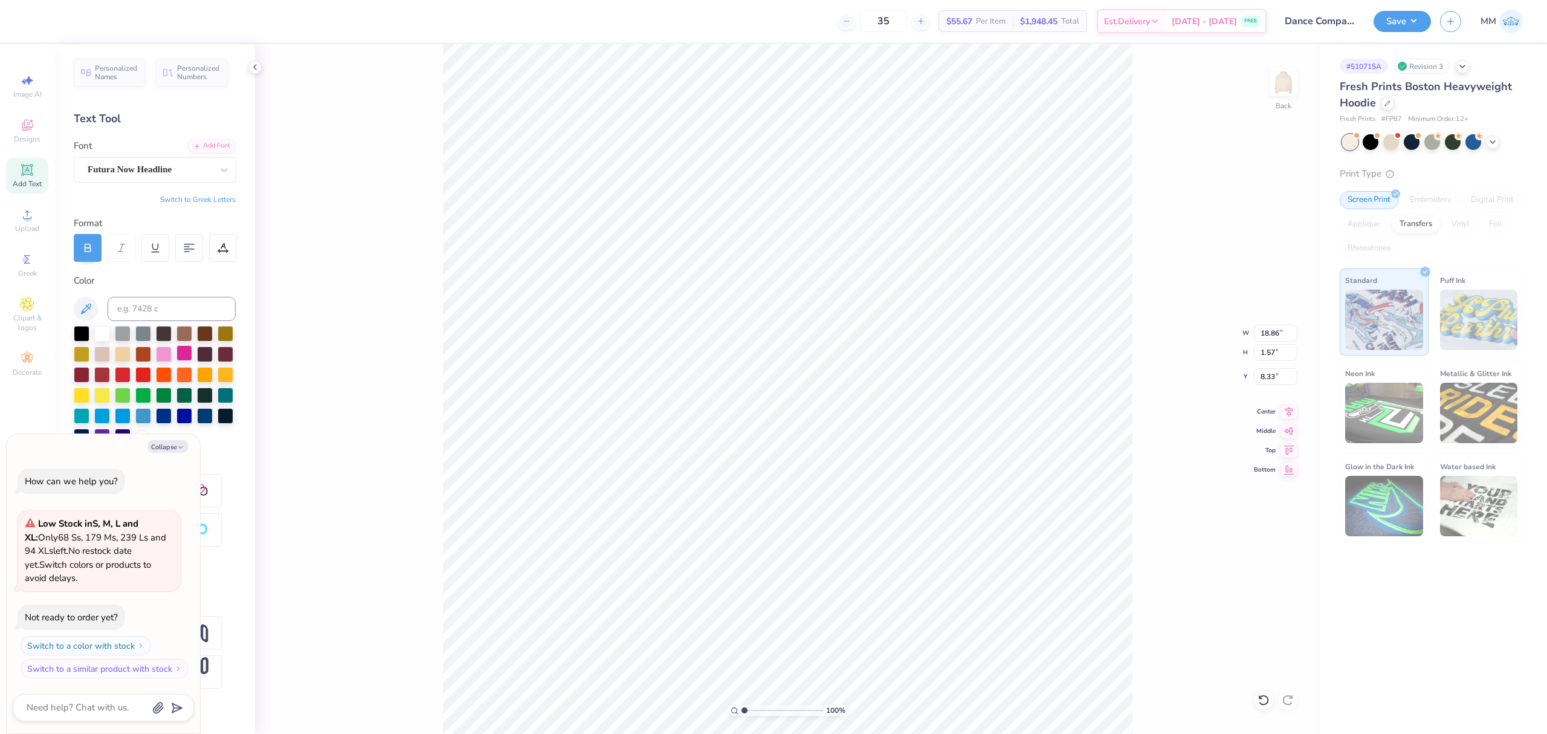
type textarea "x"
type input "4.25"
type input "0.35"
type input "9.55"
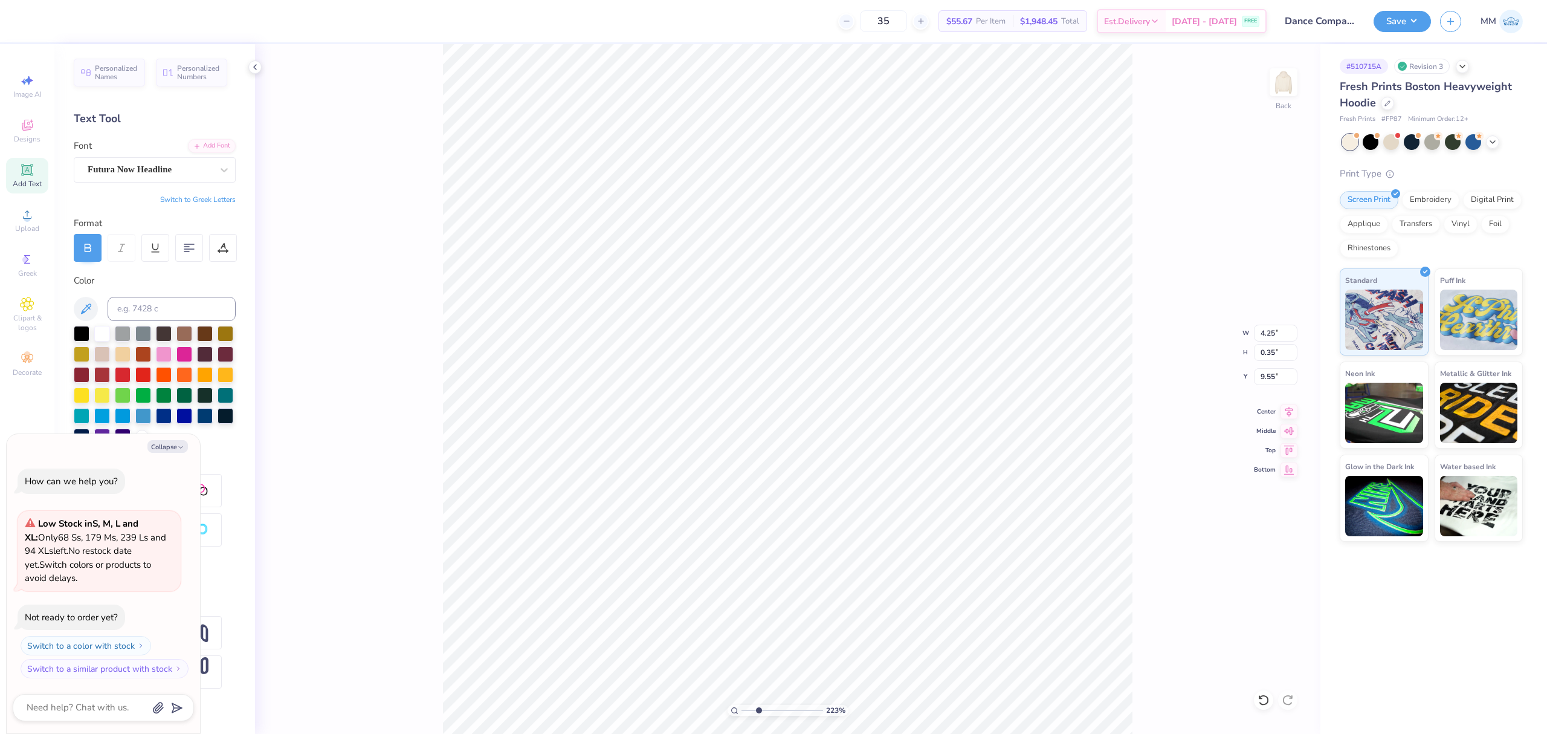
drag, startPoint x: 747, startPoint y: 709, endPoint x: 757, endPoint y: 709, distance: 9.7
type input "2.63"
click at [757, 711] on input "range" at bounding box center [783, 710] width 82 height 11
type textarea "x"
type input "9.52"
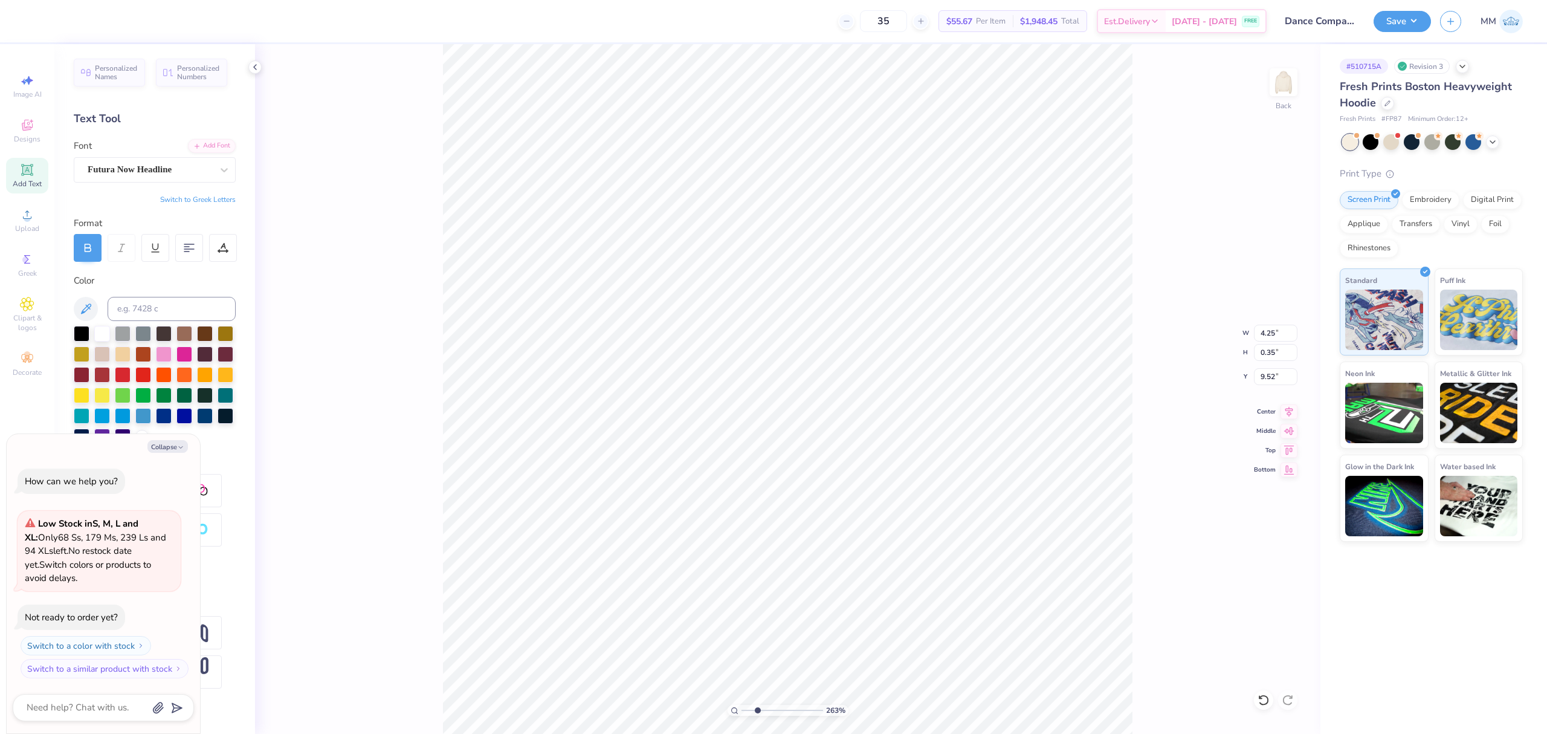
type textarea "x"
type input "3.68"
type input "0.31"
click at [1287, 407] on icon at bounding box center [1289, 410] width 17 height 15
type textarea "x"
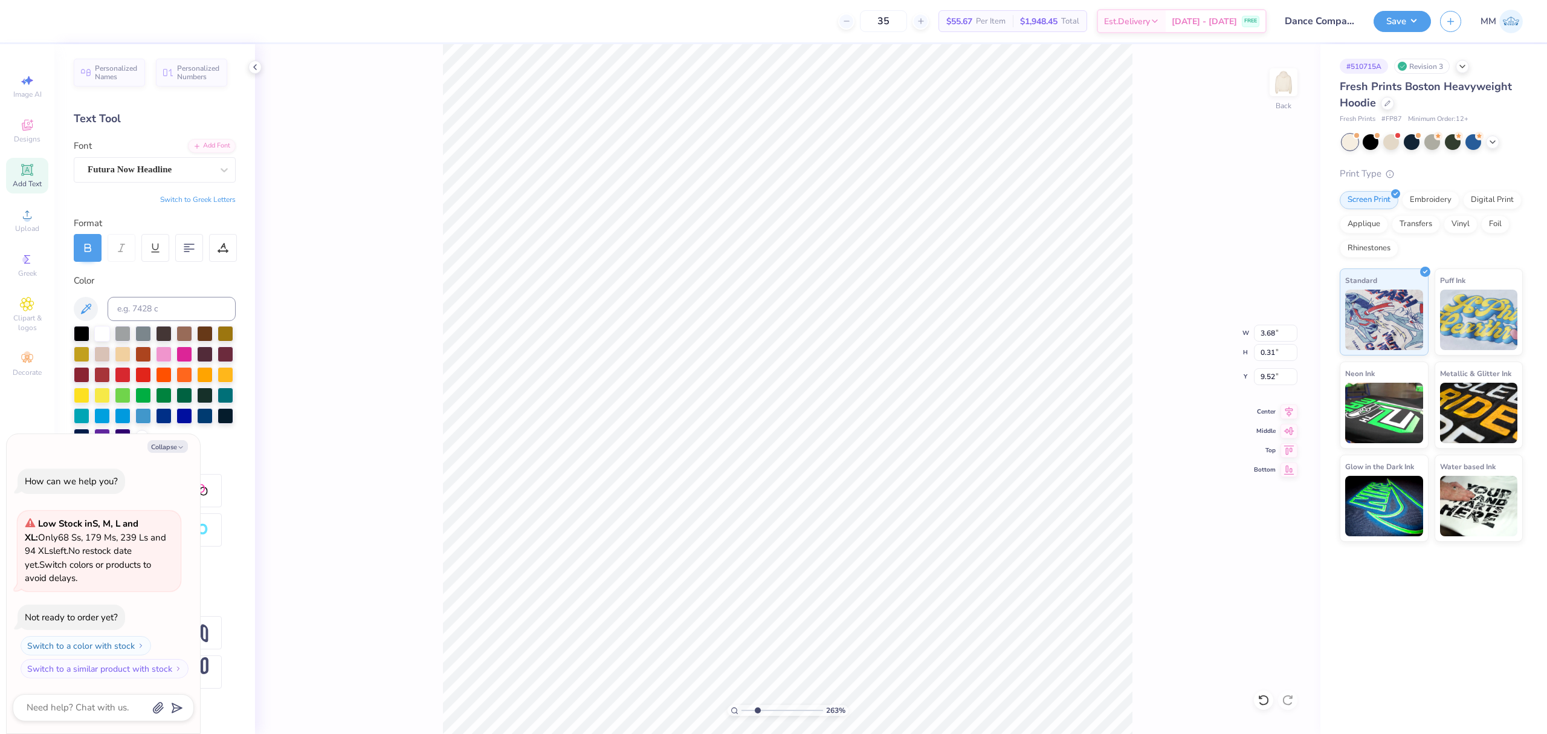
type input "12.00"
type input "8.26"
type input "2.00"
click at [1287, 412] on icon at bounding box center [1290, 410] width 8 height 10
type textarea "x"
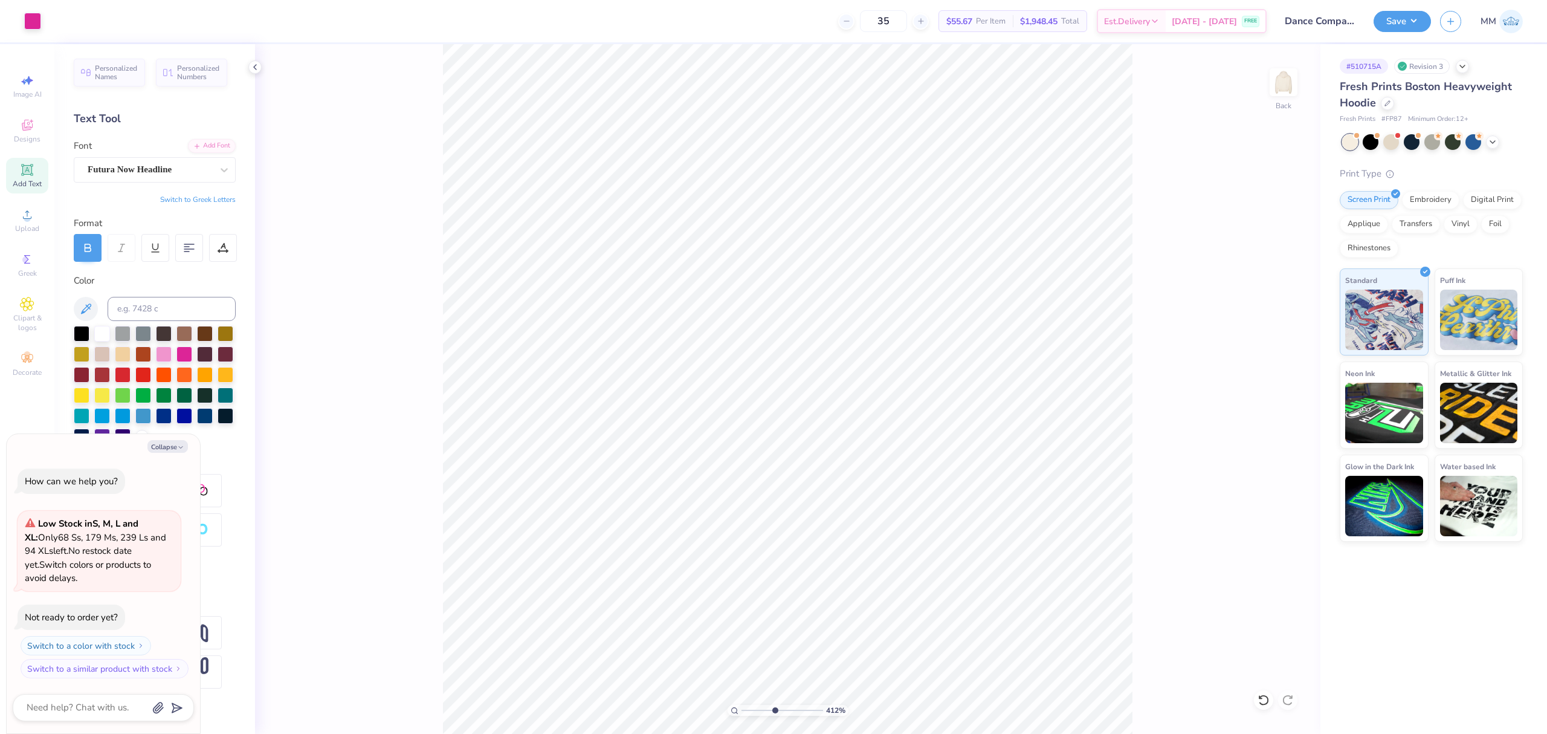
drag, startPoint x: 764, startPoint y: 714, endPoint x: 777, endPoint y: 708, distance: 14.1
type input "4.71"
click at [774, 716] on input "range" at bounding box center [783, 710] width 82 height 11
click at [1283, 412] on icon at bounding box center [1289, 410] width 17 height 15
type textarea "x"
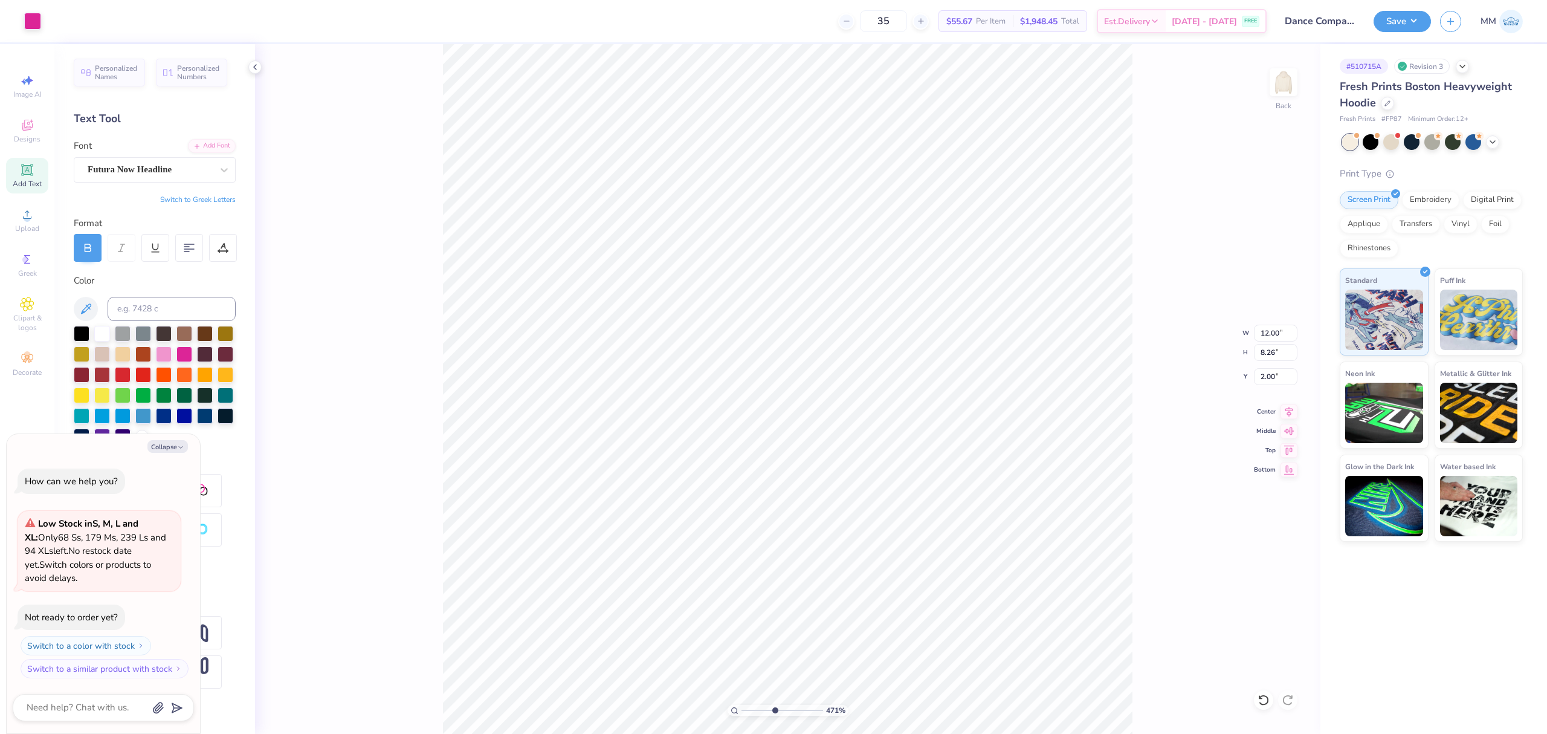
type input "2.01"
type textarea "x"
type input "3.68"
type input "0.31"
type input "9.52"
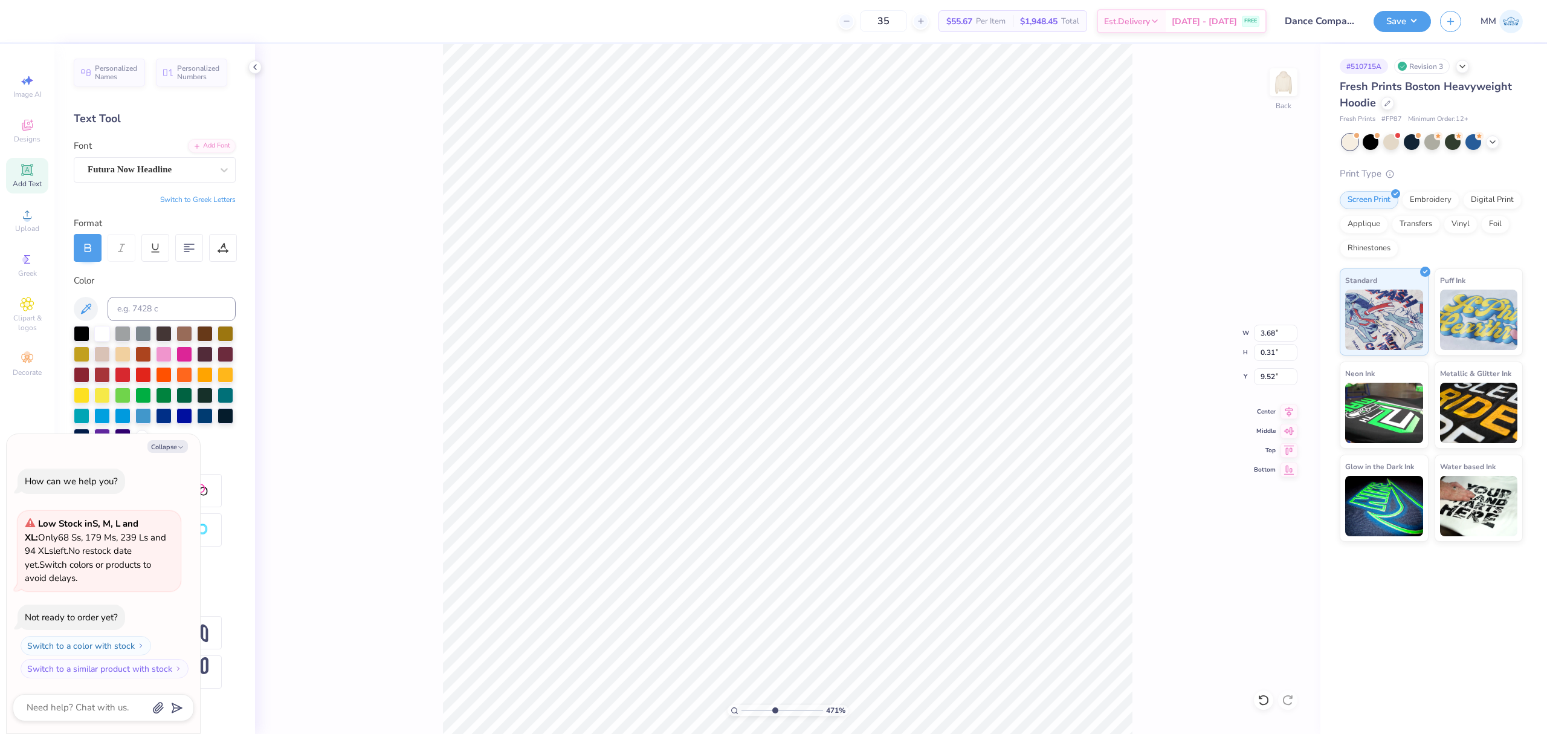
type textarea "x"
type input "9.56"
click at [1284, 411] on icon at bounding box center [1289, 410] width 17 height 15
drag, startPoint x: 1293, startPoint y: 411, endPoint x: 1159, endPoint y: 406, distance: 134.9
click at [1292, 410] on icon at bounding box center [1289, 411] width 17 height 15
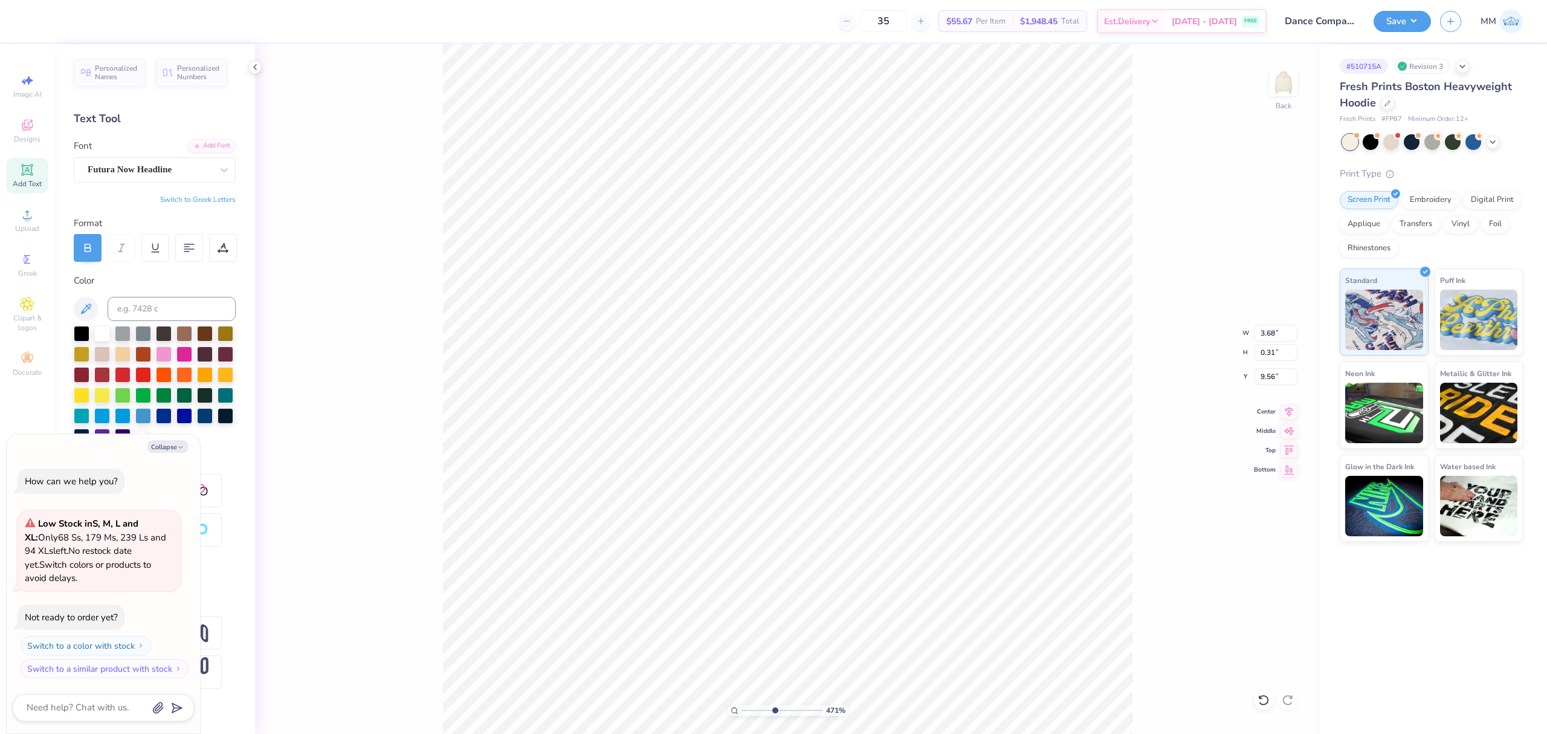
type textarea "x"
type input "9.53"
type textarea "x"
drag, startPoint x: 774, startPoint y: 705, endPoint x: 706, endPoint y: 644, distance: 90.8
type input "1"
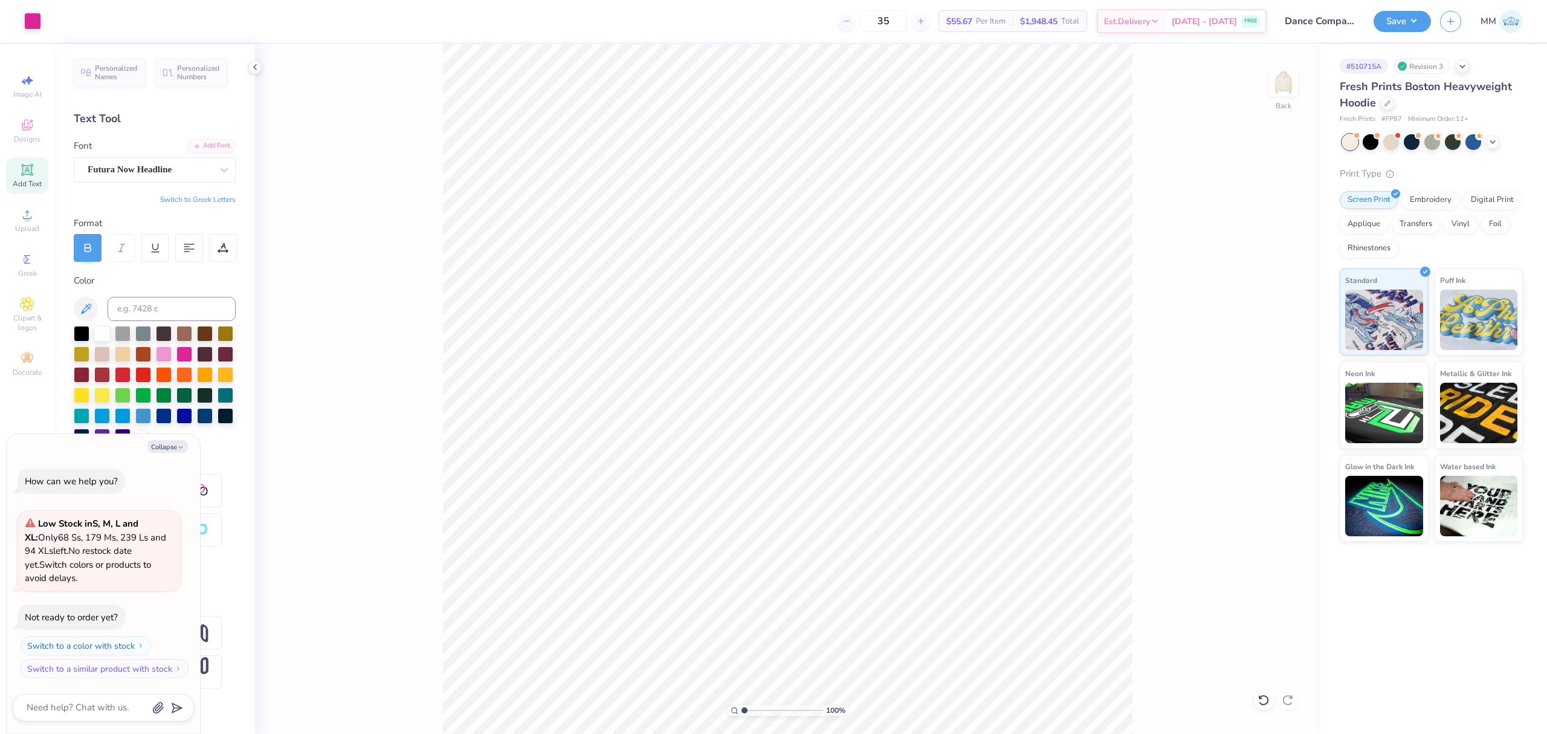
click at [742, 705] on input "range" at bounding box center [783, 710] width 82 height 11
click at [1290, 413] on icon at bounding box center [1290, 410] width 8 height 10
click at [366, 63] on div "100 % Back" at bounding box center [788, 389] width 1066 height 690
type textarea "x"
click at [1270, 384] on input "2.01" at bounding box center [1276, 376] width 44 height 17
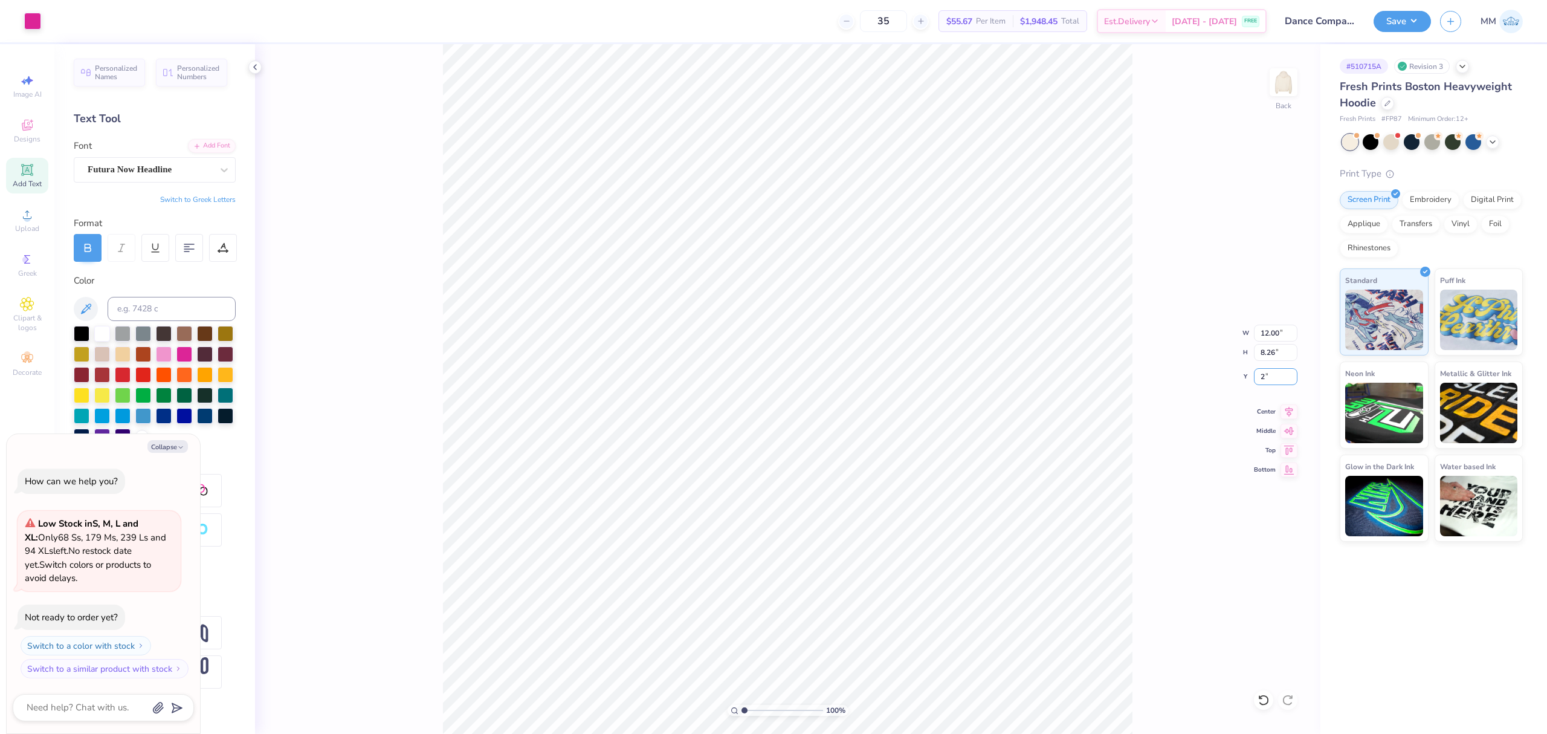
type input "2"
type textarea "x"
type input "2.00"
click at [1186, 416] on div "100 % Back W 12.00 12.00 " H 8.26 8.26 " Y 2.00 2.00 " Center Middle Top Bottom" at bounding box center [788, 389] width 1066 height 690
click at [1396, 20] on button "Save" at bounding box center [1402, 19] width 57 height 21
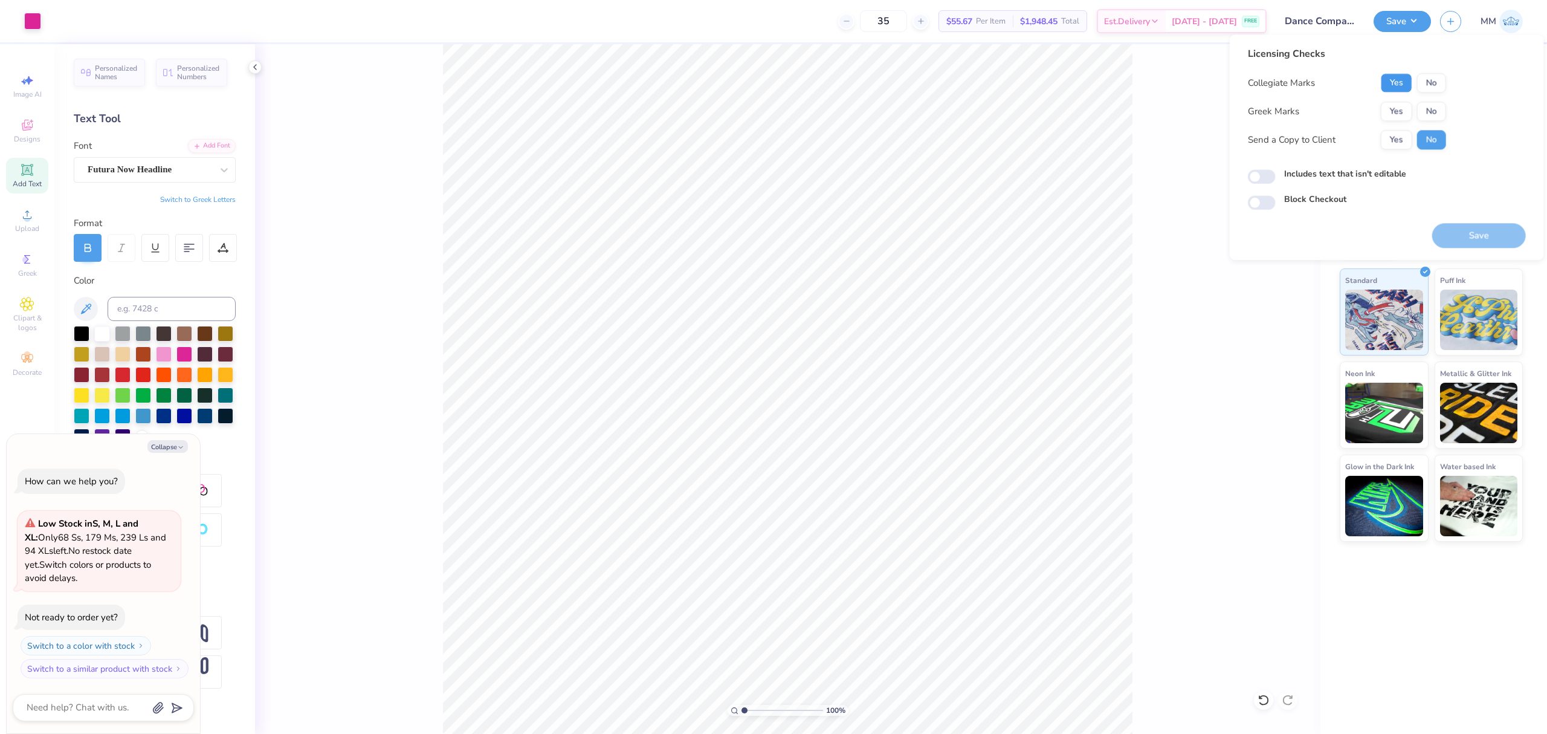
click at [1388, 85] on button "Yes" at bounding box center [1396, 82] width 31 height 19
click at [1425, 107] on button "No" at bounding box center [1431, 111] width 29 height 19
type textarea "x"
click at [1261, 176] on input "Includes text that isn't editable" at bounding box center [1262, 177] width 28 height 15
checkbox input "true"
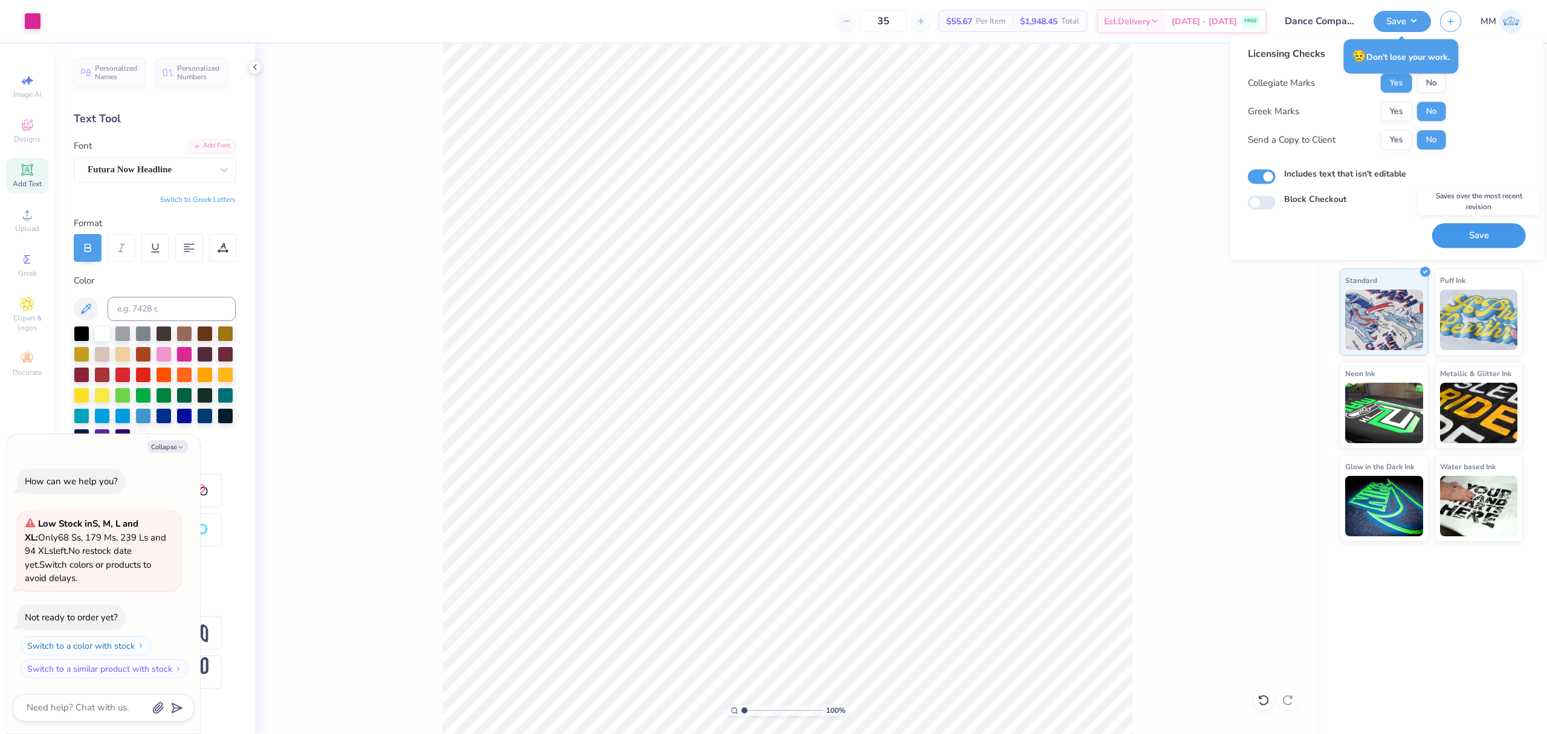
click at [1437, 230] on button "Save" at bounding box center [1479, 235] width 94 height 25
type textarea "x"
